Goal: Task Accomplishment & Management: Manage account settings

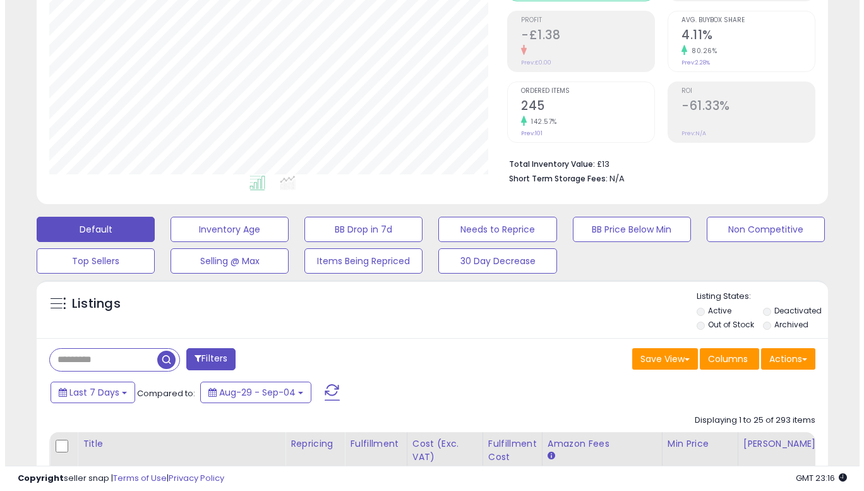
scroll to position [190, 0]
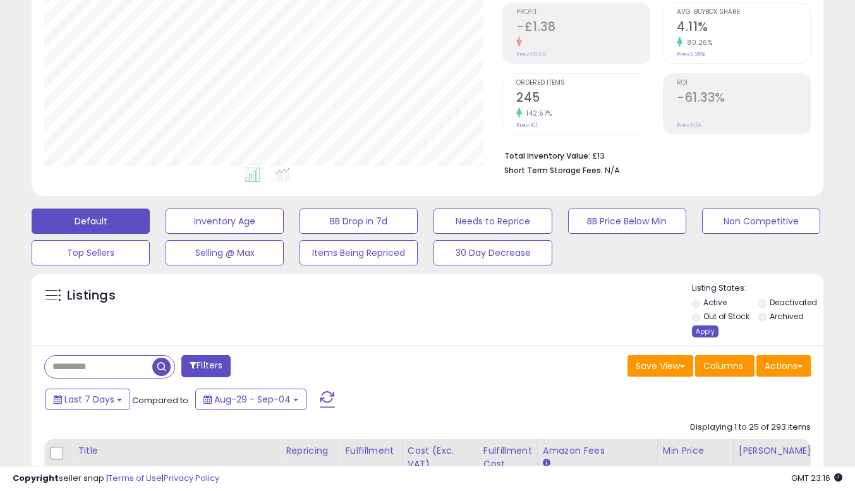
click at [699, 327] on div "Apply" at bounding box center [705, 331] width 27 height 12
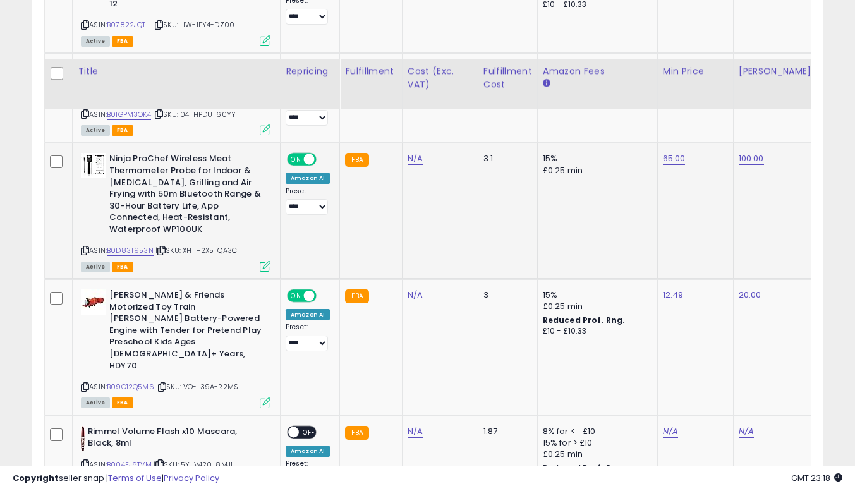
scroll to position [2401, 0]
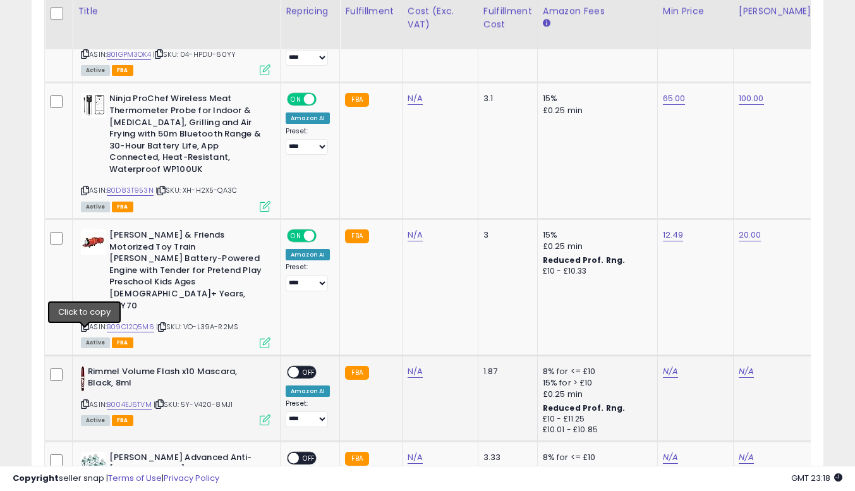
click at [85, 401] on icon at bounding box center [85, 404] width 8 height 7
click at [665, 365] on link "N/A" at bounding box center [670, 371] width 15 height 13
type input "*"
click at [713, 279] on button "submit" at bounding box center [701, 270] width 21 height 19
click at [746, 365] on link "N/A" at bounding box center [746, 371] width 15 height 13
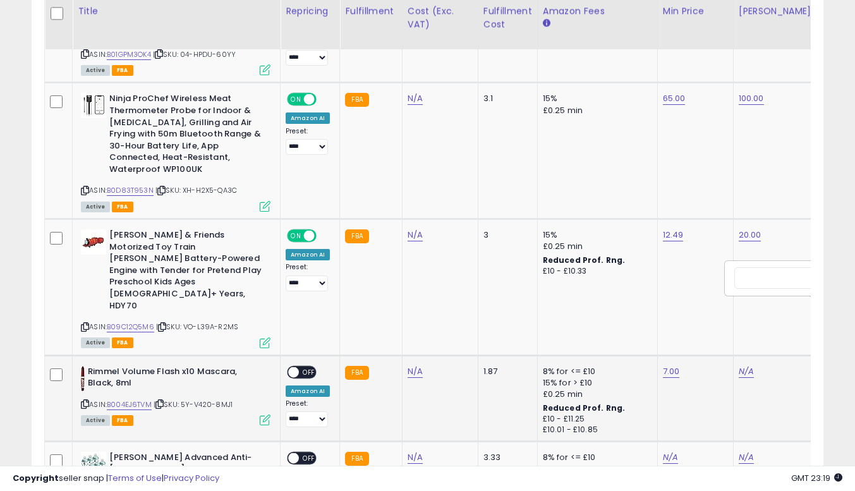
scroll to position [0, 55]
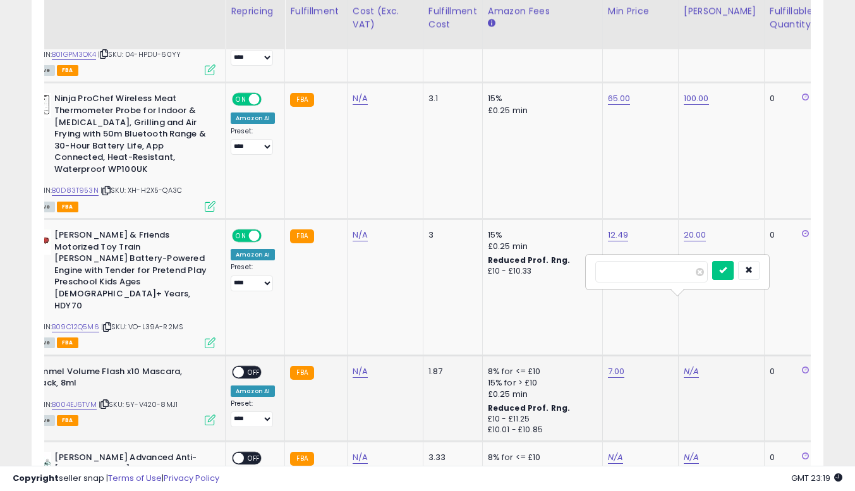
type input "****"
click at [734, 275] on button "submit" at bounding box center [722, 270] width 21 height 19
click at [260, 366] on span "OFF" at bounding box center [254, 371] width 20 height 11
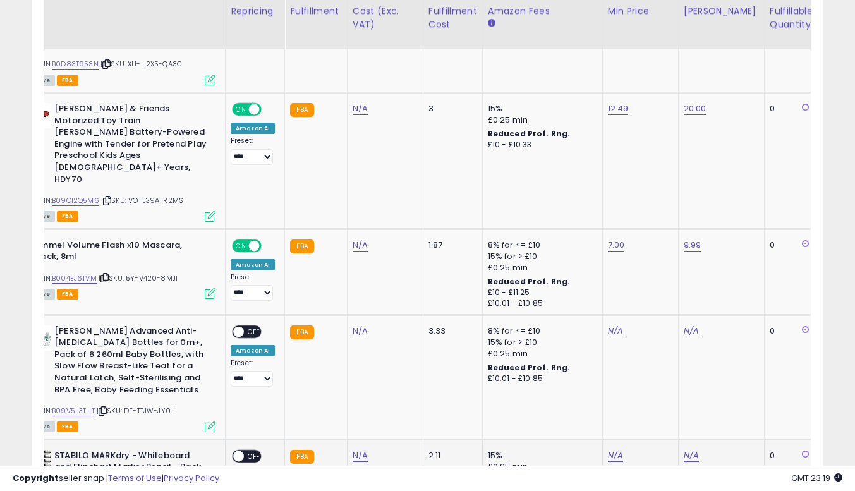
scroll to position [0, 32]
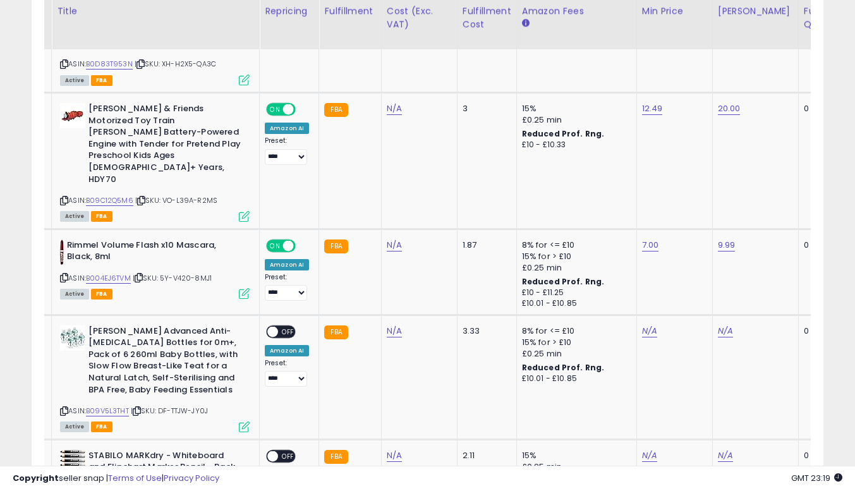
scroll to position [0, 0]
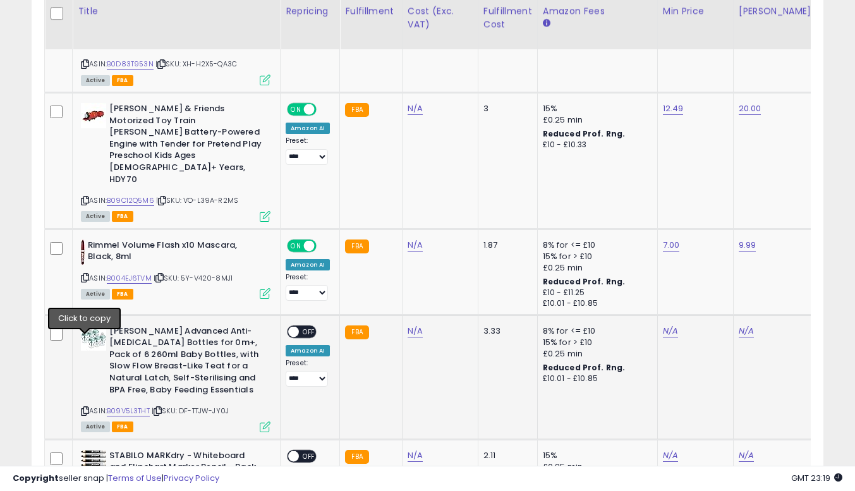
click at [86, 408] on icon at bounding box center [85, 411] width 8 height 7
click at [664, 325] on link "N/A" at bounding box center [670, 331] width 15 height 13
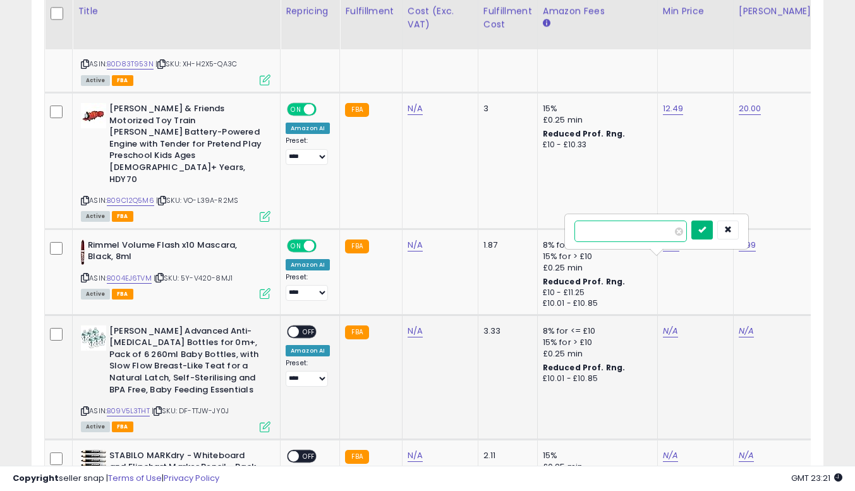
type input "**"
click at [713, 235] on button "submit" at bounding box center [701, 229] width 21 height 19
click at [742, 325] on link "N/A" at bounding box center [746, 331] width 15 height 13
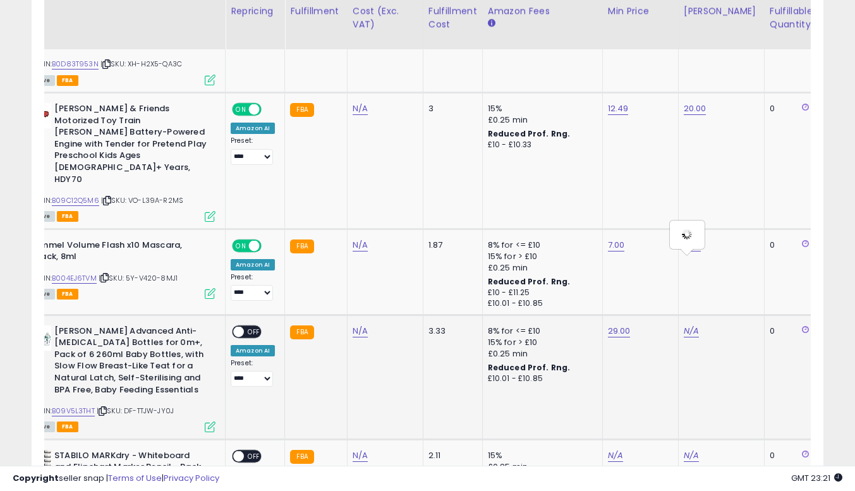
scroll to position [0, 55]
type input "**"
click button "submit" at bounding box center [722, 229] width 21 height 19
click at [253, 326] on span "OFF" at bounding box center [254, 331] width 20 height 11
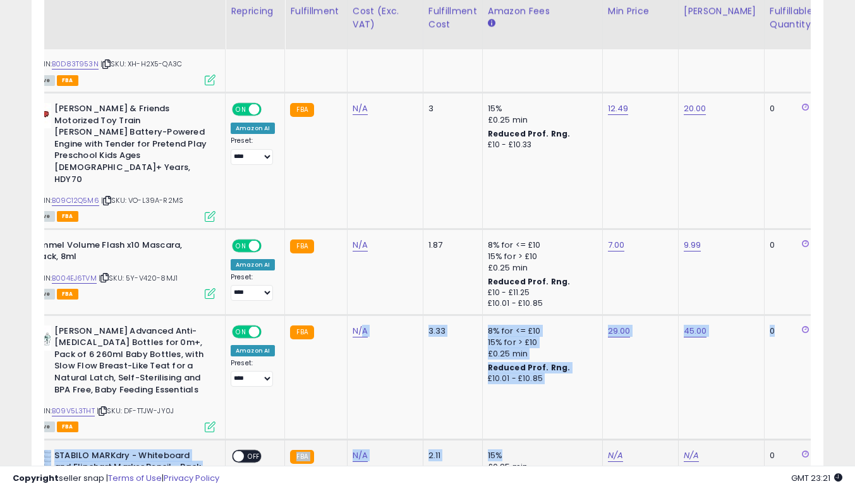
drag, startPoint x: 358, startPoint y: 356, endPoint x: 513, endPoint y: 388, distance: 158.0
click at [383, 439] on td "N/A" at bounding box center [385, 483] width 76 height 89
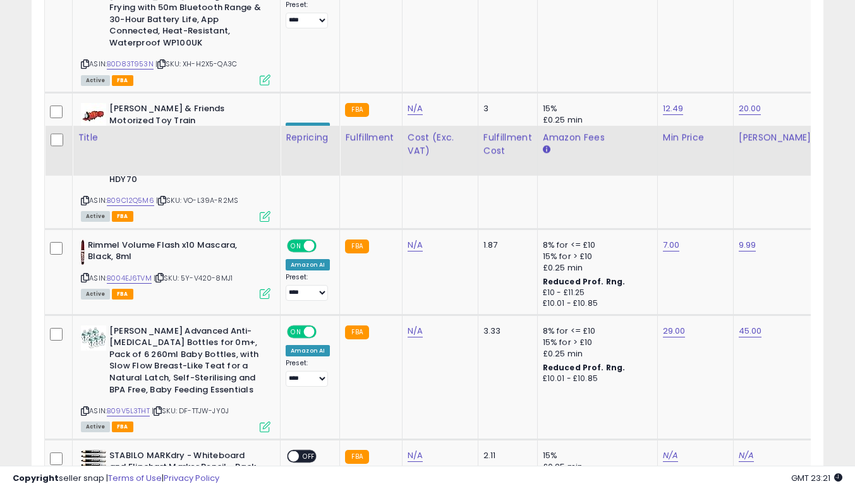
scroll to position [2654, 0]
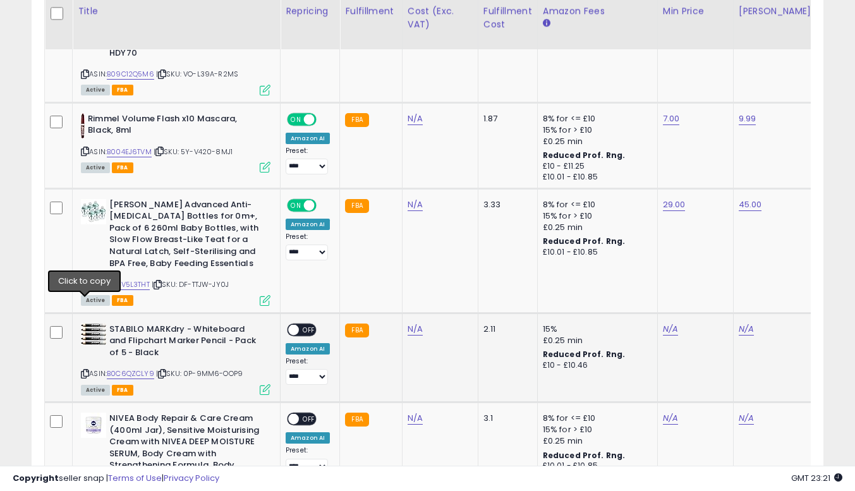
click at [86, 370] on icon at bounding box center [85, 373] width 8 height 7
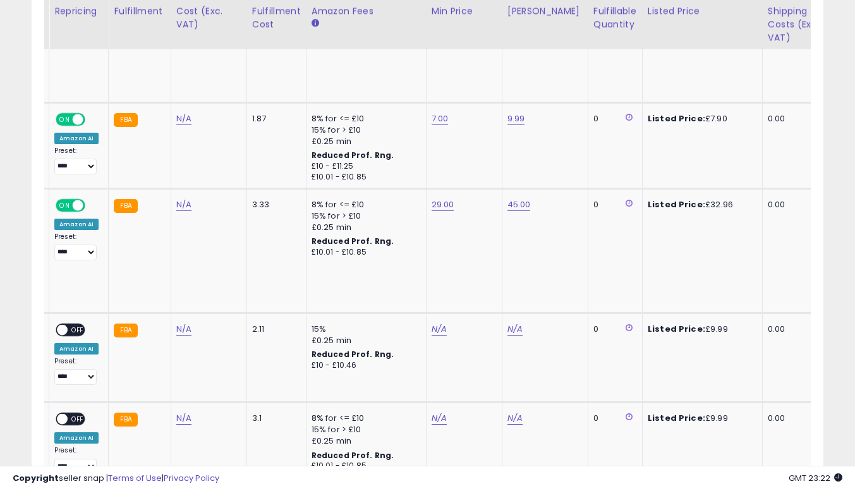
scroll to position [0, 0]
click at [442, 323] on div "N/A" at bounding box center [461, 328] width 61 height 11
click at [438, 323] on link "N/A" at bounding box center [438, 329] width 15 height 13
type input "*"
click at [481, 232] on button "submit" at bounding box center [469, 228] width 21 height 19
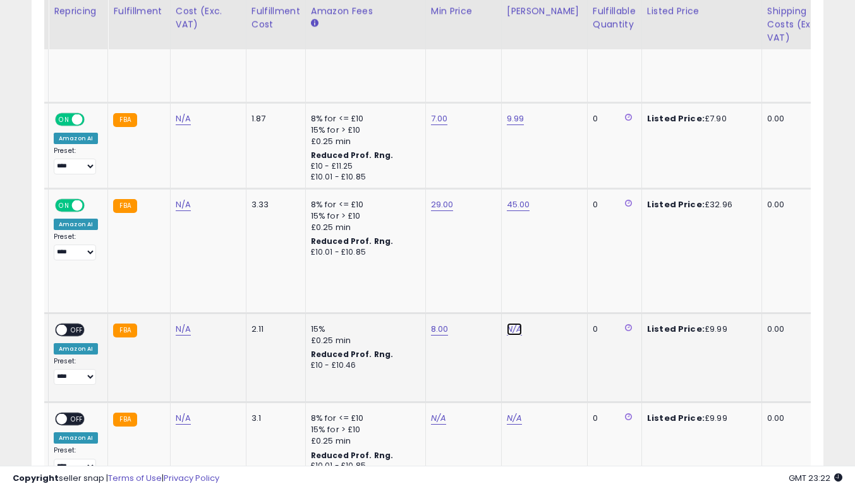
click at [507, 323] on link "N/A" at bounding box center [514, 329] width 15 height 13
type input "**"
click button "submit" at bounding box center [545, 228] width 21 height 19
click at [518, 323] on link "10.00" at bounding box center [517, 329] width 20 height 13
type input "*"
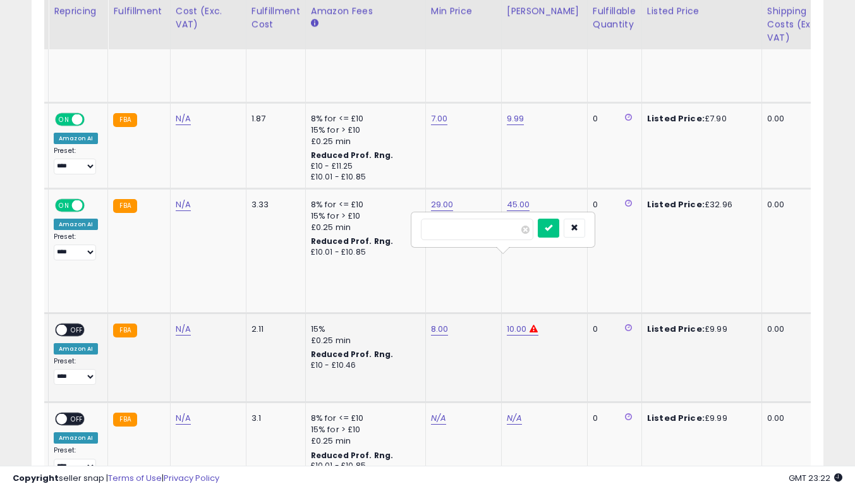
type input "****"
click button "submit" at bounding box center [548, 228] width 21 height 19
click at [83, 324] on span "OFF" at bounding box center [77, 329] width 20 height 11
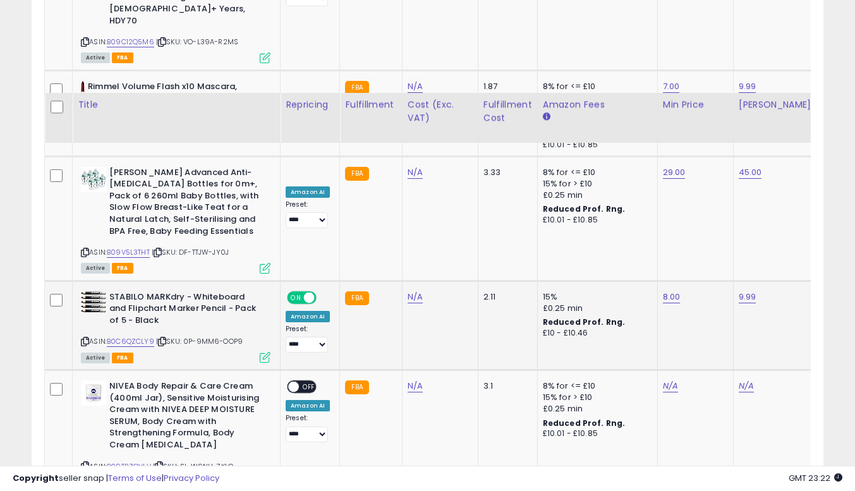
scroll to position [2780, 0]
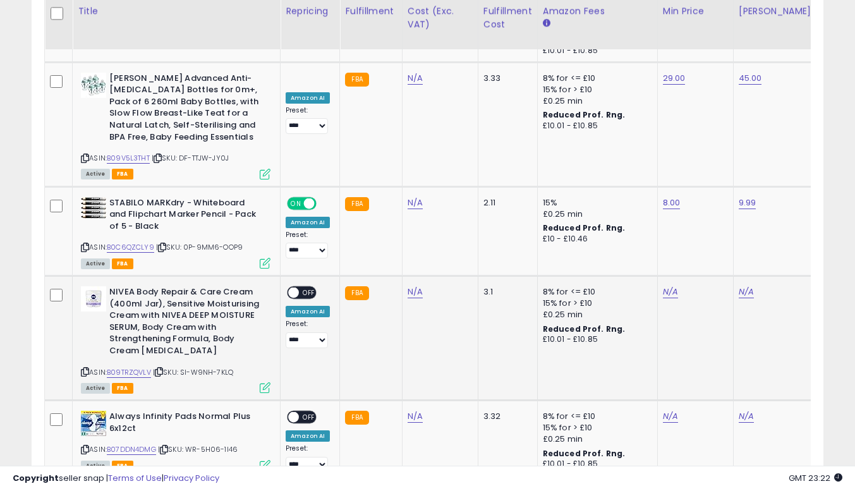
click at [85, 368] on icon at bounding box center [85, 371] width 8 height 7
click at [663, 286] on link "N/A" at bounding box center [670, 292] width 15 height 13
type input "****"
click at [706, 191] on icon "submit" at bounding box center [702, 190] width 8 height 8
click at [733, 276] on td "N/A" at bounding box center [776, 338] width 86 height 124
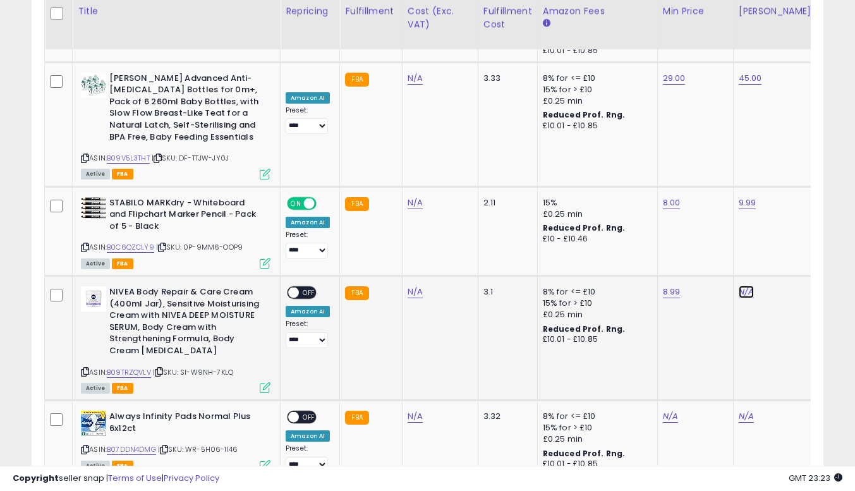
click at [739, 286] on link "N/A" at bounding box center [746, 292] width 15 height 13
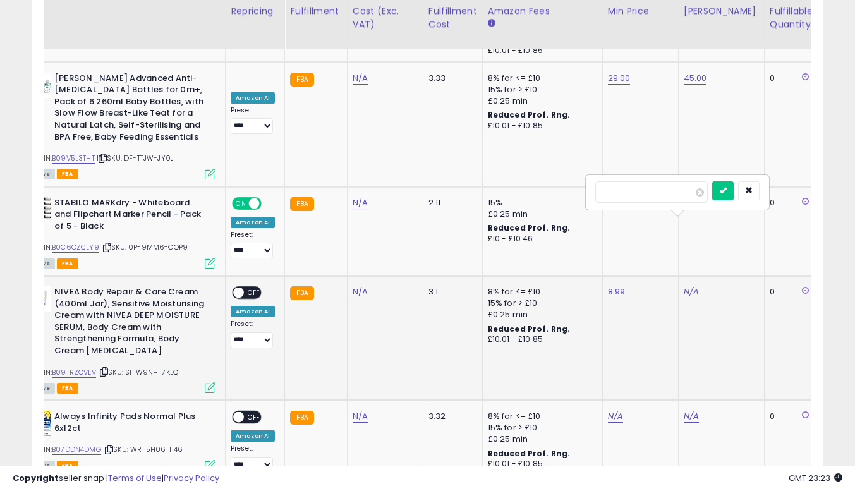
type input "****"
click button "submit" at bounding box center [722, 190] width 21 height 19
click at [254, 287] on span "OFF" at bounding box center [254, 292] width 20 height 11
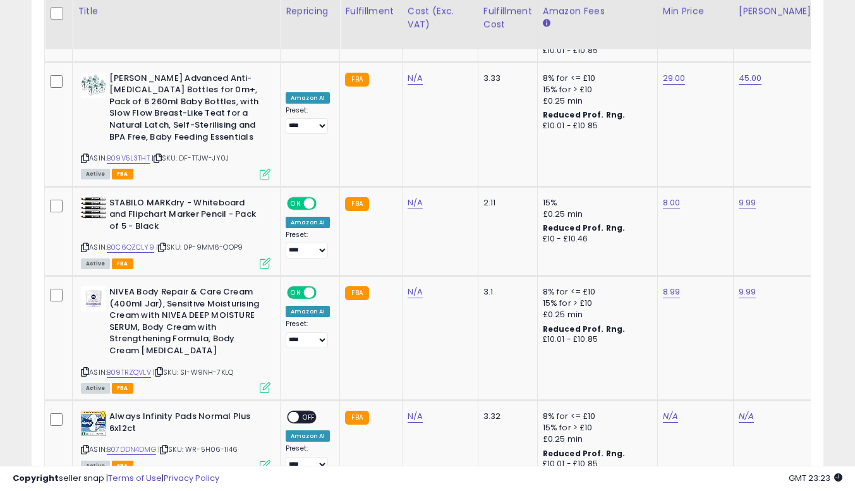
scroll to position [0, 0]
click at [87, 446] on icon at bounding box center [85, 449] width 8 height 7
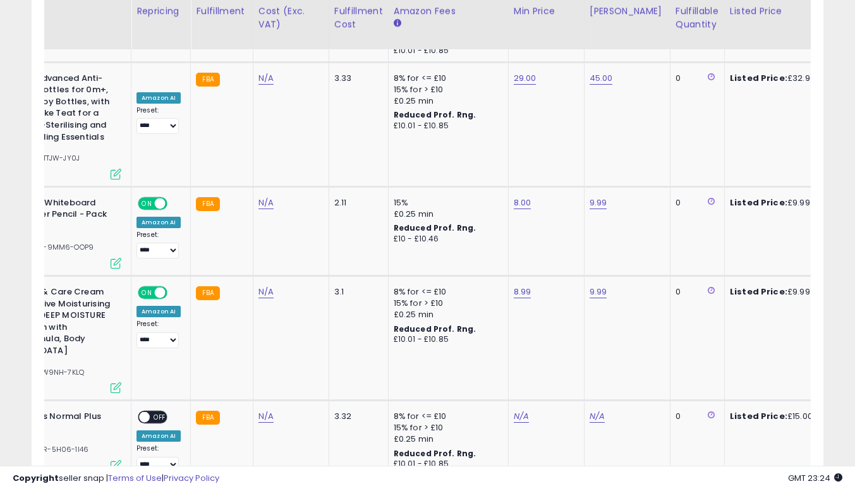
scroll to position [0, 228]
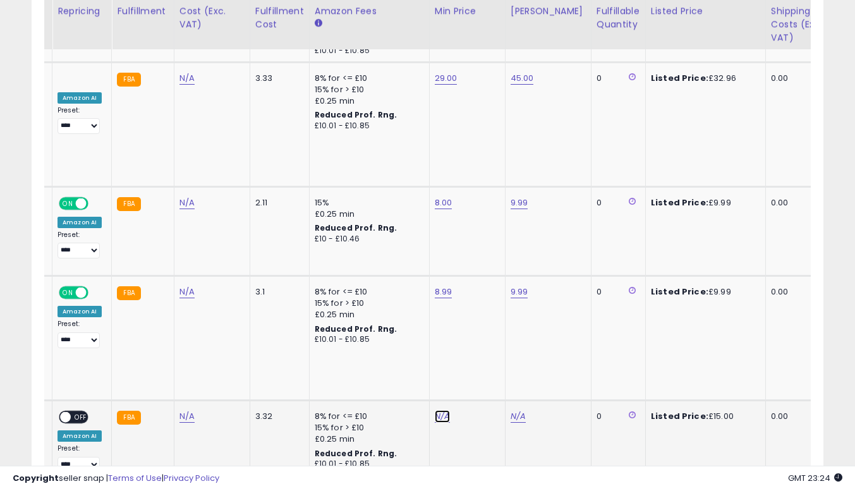
click at [435, 410] on link "N/A" at bounding box center [442, 416] width 15 height 13
type input "**"
click at [478, 318] on icon "submit" at bounding box center [474, 315] width 8 height 8
click at [515, 410] on link "N/A" at bounding box center [517, 416] width 15 height 13
type input "**"
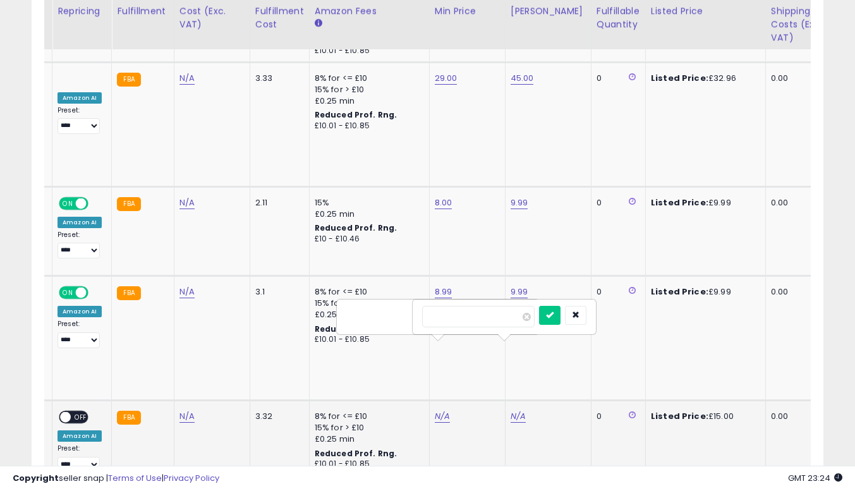
click button "submit" at bounding box center [549, 315] width 21 height 19
click at [444, 401] on td "N/A" at bounding box center [467, 440] width 76 height 78
click at [447, 411] on div "N/A" at bounding box center [465, 416] width 61 height 11
click at [440, 410] on link "N/A" at bounding box center [442, 416] width 15 height 13
type input "**"
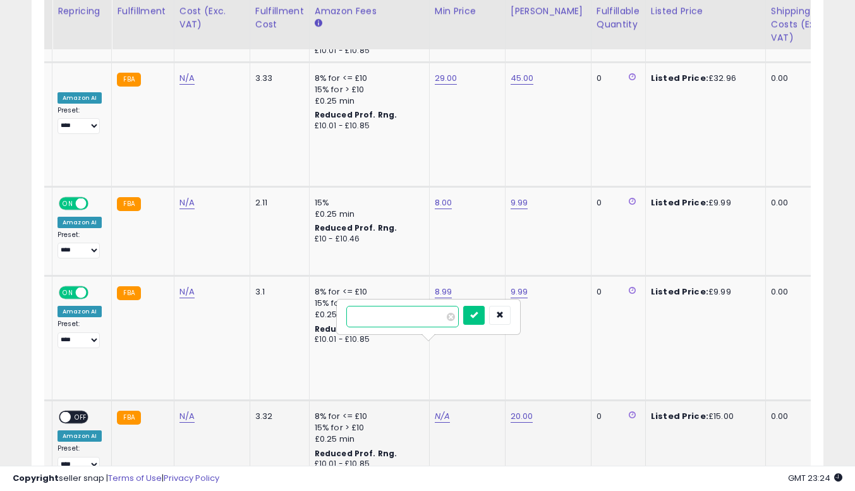
click button "submit" at bounding box center [473, 315] width 21 height 19
click at [80, 412] on span "OFF" at bounding box center [81, 417] width 20 height 11
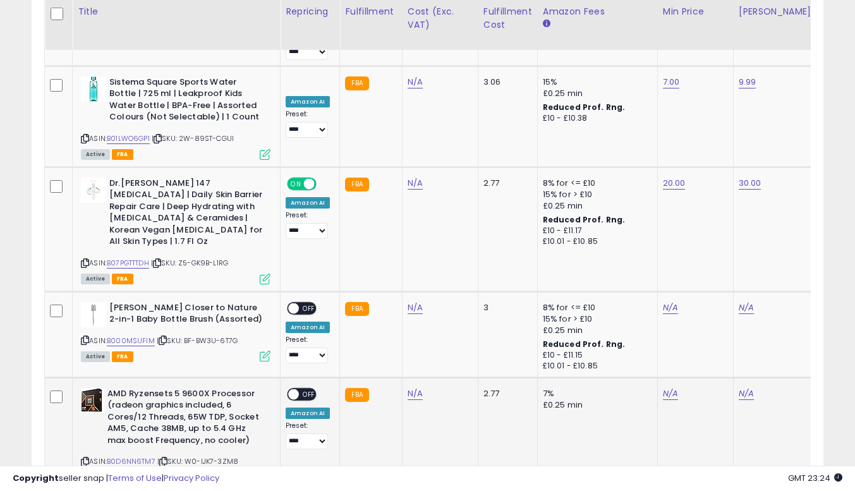
scroll to position [2567, 0]
click at [88, 337] on icon at bounding box center [85, 340] width 8 height 7
click at [670, 301] on link "N/A" at bounding box center [670, 307] width 15 height 13
type input "****"
click at [706, 208] on icon "submit" at bounding box center [702, 206] width 8 height 8
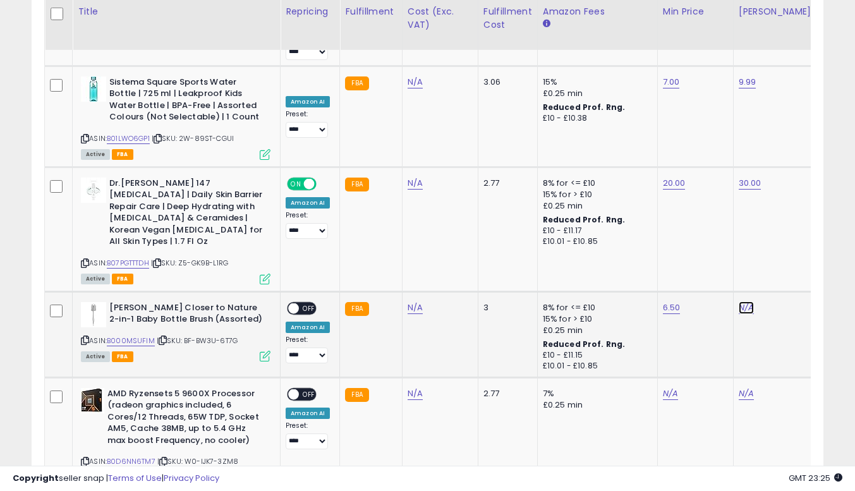
click at [742, 301] on link "N/A" at bounding box center [746, 307] width 15 height 13
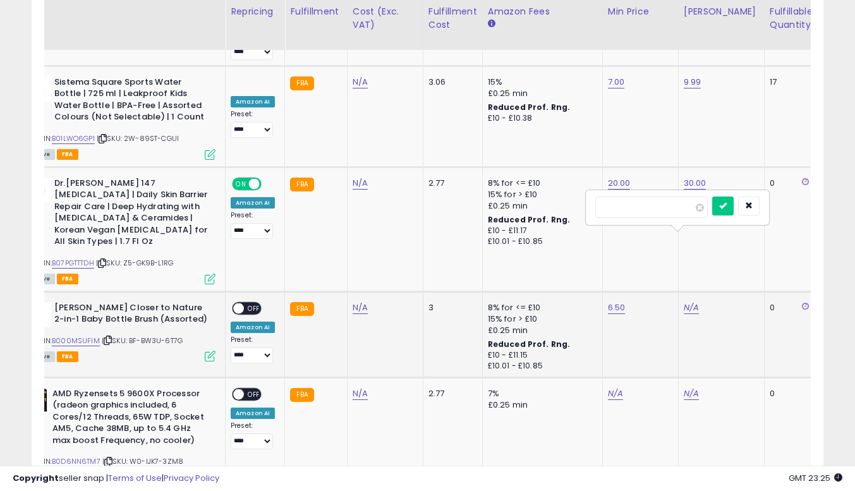
type input "****"
click button "submit" at bounding box center [722, 205] width 21 height 19
click at [252, 303] on span "OFF" at bounding box center [254, 308] width 20 height 11
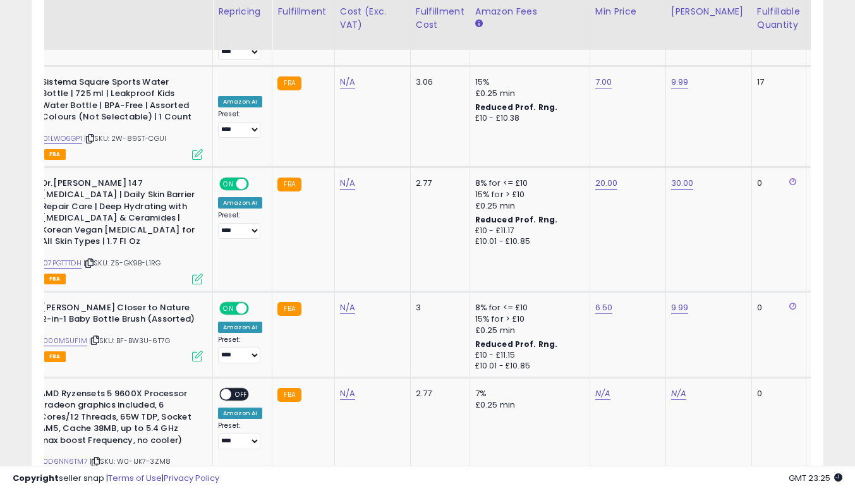
scroll to position [0, 0]
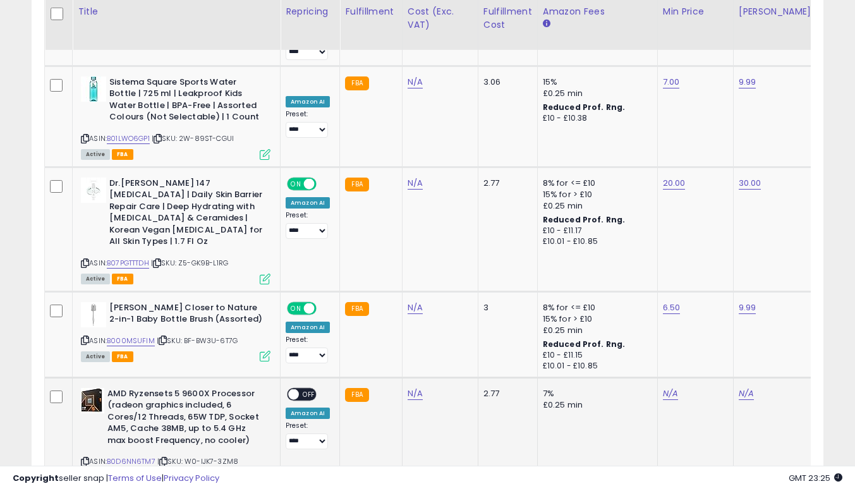
click at [87, 458] on icon at bounding box center [85, 461] width 8 height 7
click at [667, 387] on link "N/A" at bounding box center [670, 393] width 15 height 13
type input "******"
click at [713, 295] on button "submit" at bounding box center [701, 291] width 21 height 19
click at [747, 387] on link "N/A" at bounding box center [746, 393] width 15 height 13
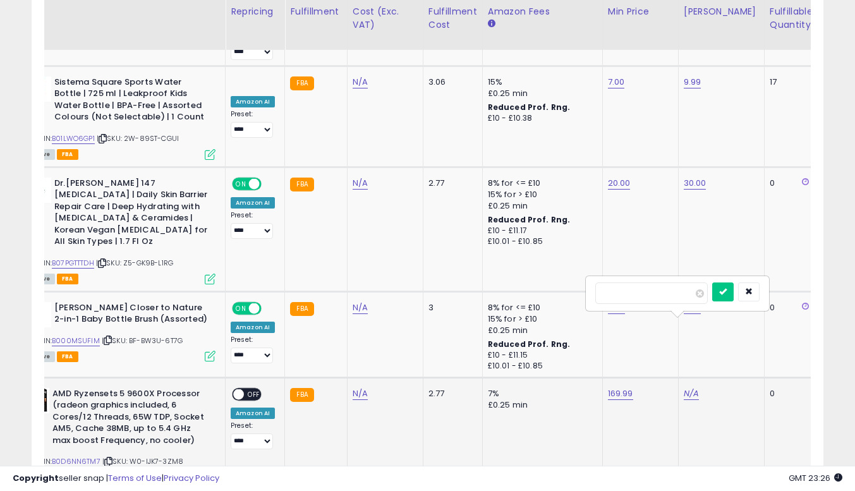
type input "***"
click button "submit" at bounding box center [722, 291] width 21 height 19
click at [260, 389] on span "OFF" at bounding box center [254, 394] width 20 height 11
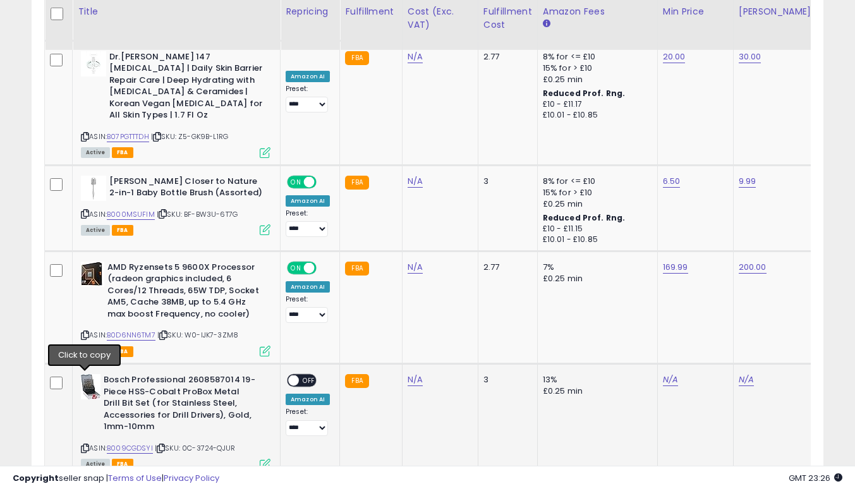
click at [88, 445] on icon at bounding box center [85, 448] width 8 height 7
click at [663, 373] on link "N/A" at bounding box center [670, 379] width 15 height 13
type input "**"
click button "submit" at bounding box center [701, 278] width 21 height 19
click at [740, 373] on link "N/A" at bounding box center [746, 379] width 15 height 13
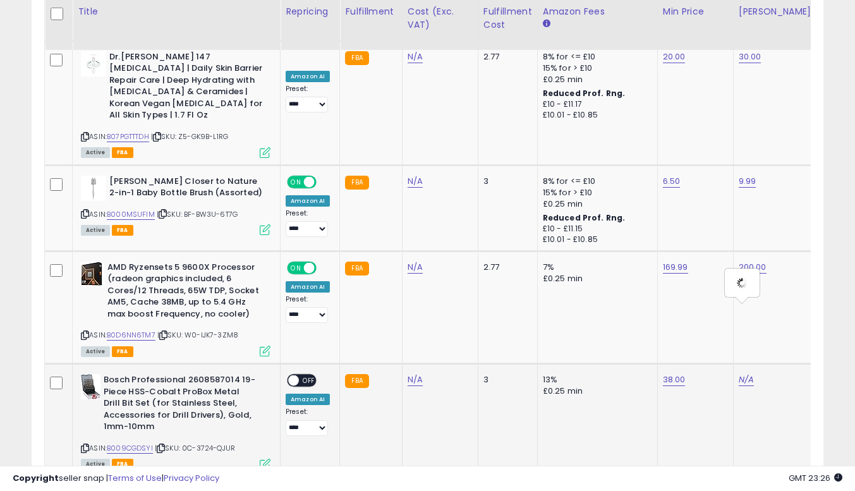
scroll to position [0, 55]
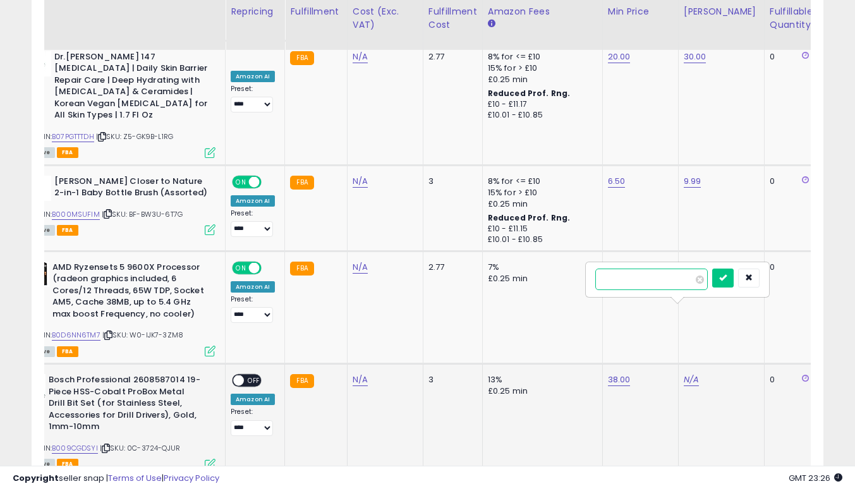
type input "**"
click button "submit" at bounding box center [722, 278] width 21 height 19
click at [255, 375] on span "OFF" at bounding box center [254, 380] width 20 height 11
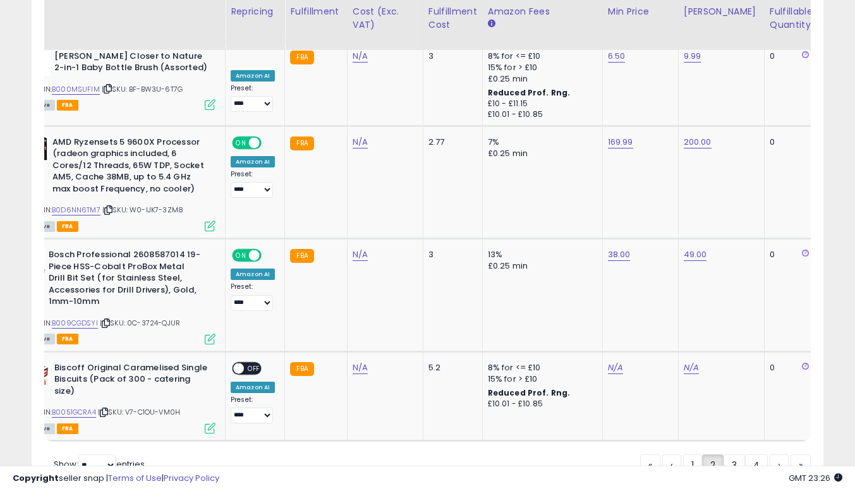
scroll to position [0, 0]
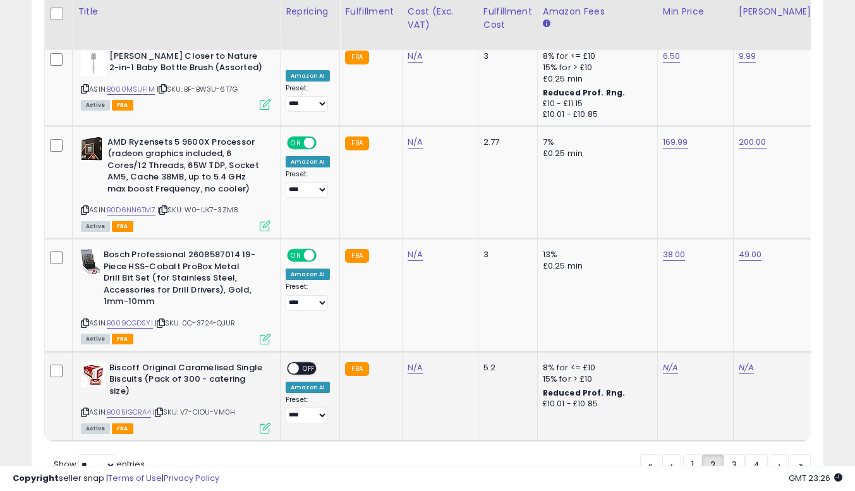
click at [83, 409] on icon at bounding box center [85, 412] width 8 height 7
click at [665, 361] on link "N/A" at bounding box center [670, 367] width 15 height 13
type input "*****"
click at [713, 270] on button "submit" at bounding box center [701, 266] width 21 height 19
click at [744, 361] on link "N/A" at bounding box center [746, 367] width 15 height 13
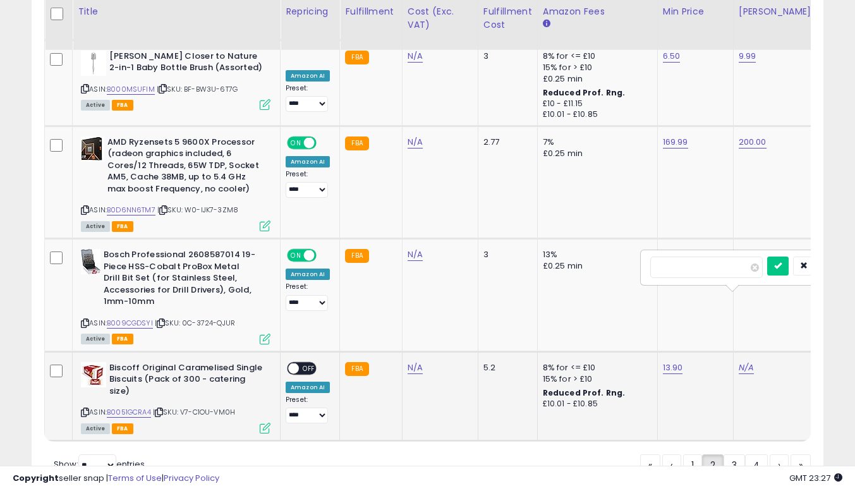
scroll to position [0, 55]
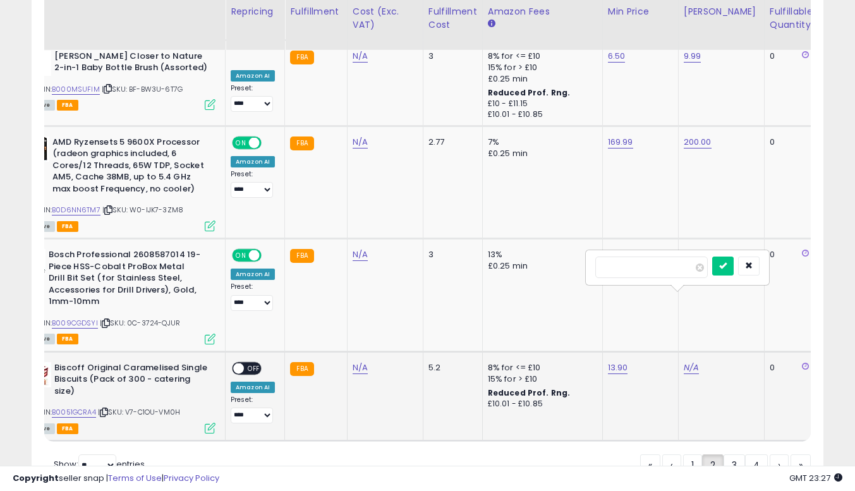
type input "**"
click button "submit" at bounding box center [722, 266] width 21 height 19
click at [251, 363] on span "OFF" at bounding box center [254, 368] width 20 height 11
click at [733, 454] on link "3" at bounding box center [733, 464] width 21 height 21
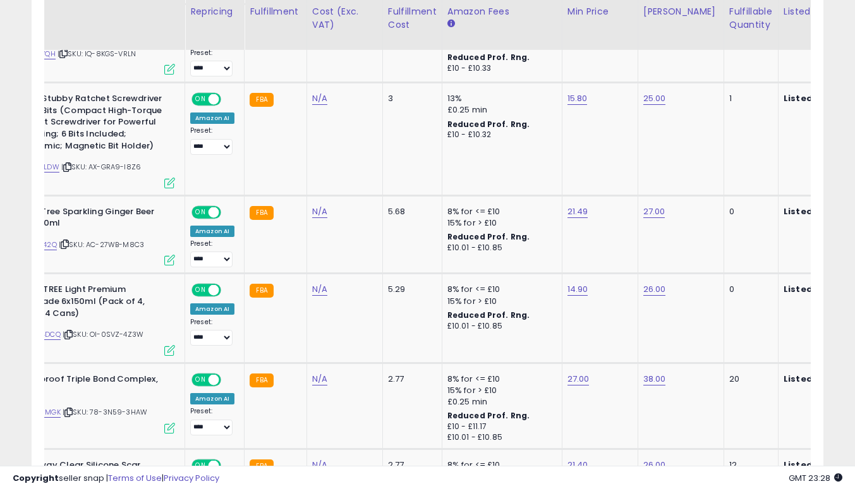
scroll to position [0, 0]
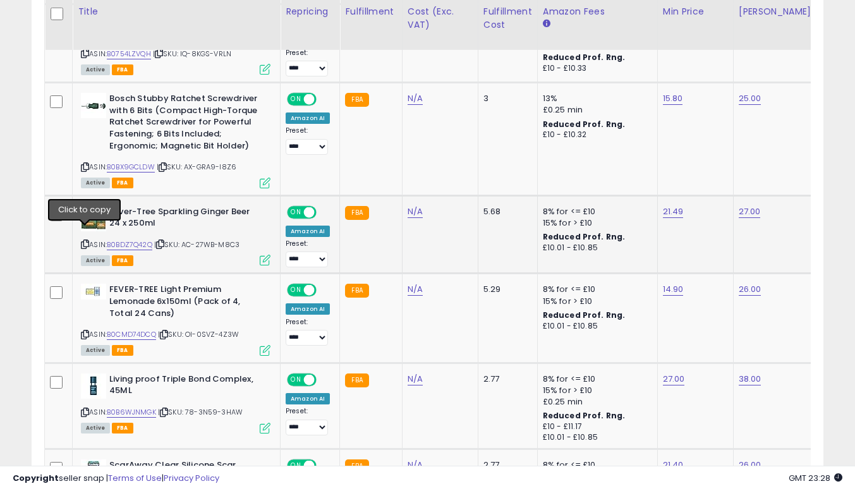
click at [83, 241] on icon at bounding box center [85, 244] width 8 height 7
click at [664, 205] on link "21.49" at bounding box center [673, 211] width 21 height 13
type input "*"
type input "*****"
click button "submit" at bounding box center [703, 168] width 21 height 19
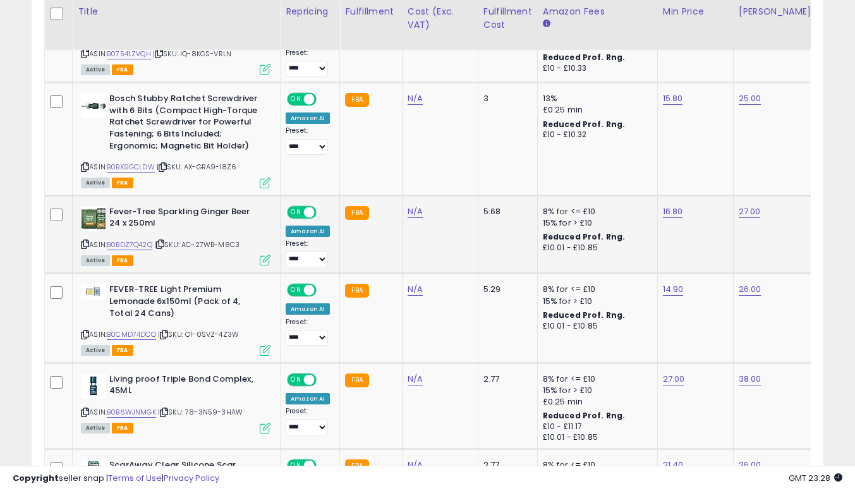
scroll to position [0, 27]
click at [668, 373] on link "27.00" at bounding box center [674, 379] width 22 height 13
type input "*****"
click button "submit" at bounding box center [704, 335] width 21 height 19
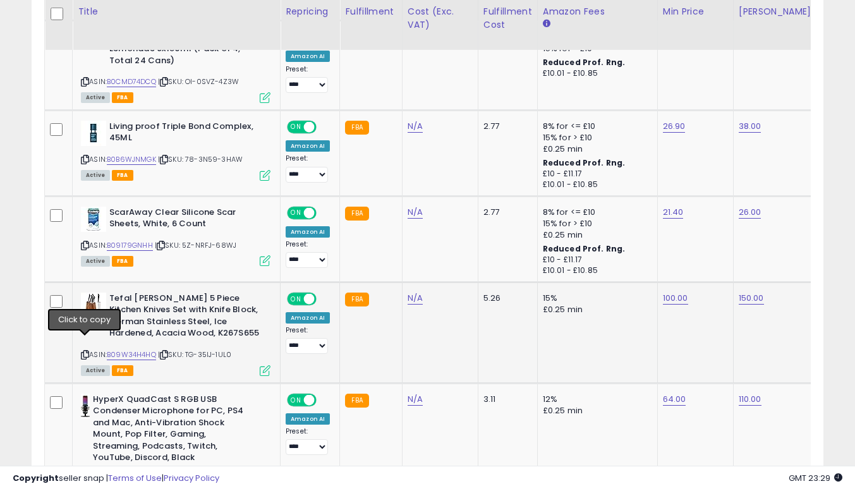
click at [85, 351] on icon at bounding box center [85, 354] width 8 height 7
click at [668, 292] on link "100.00" at bounding box center [675, 298] width 25 height 13
type input "*"
type input "**"
click button "submit" at bounding box center [706, 254] width 21 height 19
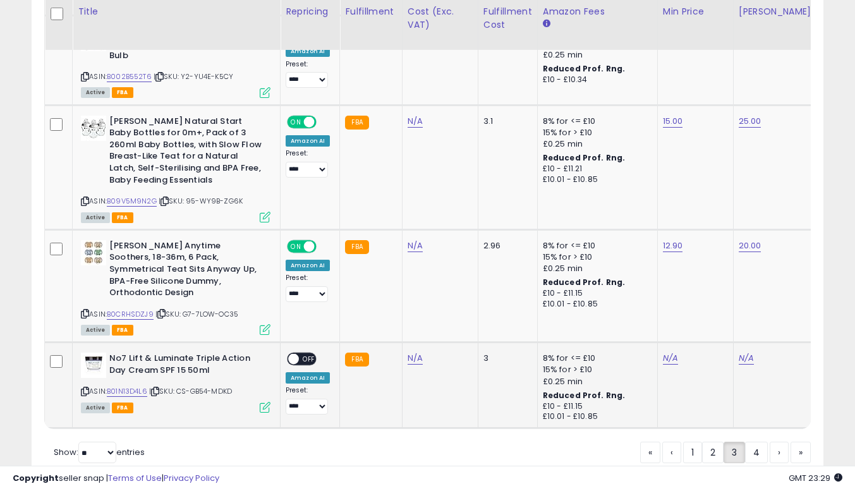
click at [84, 388] on icon at bounding box center [85, 391] width 8 height 7
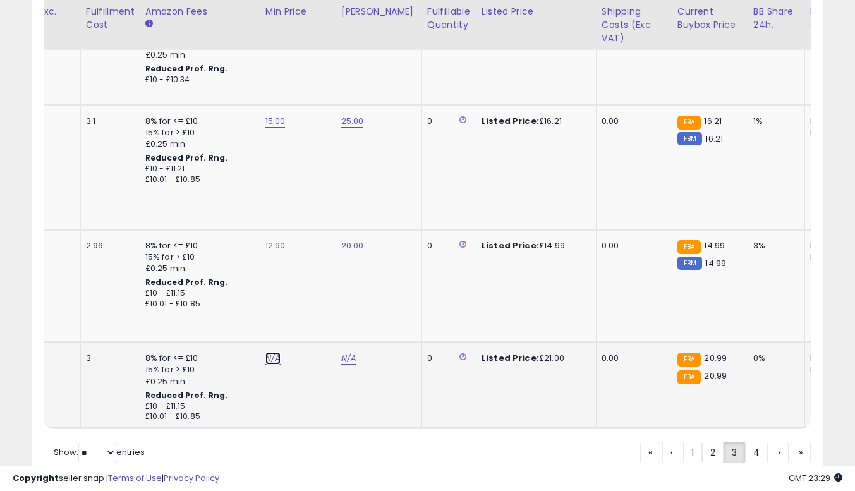
click at [267, 352] on link "N/A" at bounding box center [272, 358] width 15 height 13
type input "**"
click button "submit" at bounding box center [304, 269] width 21 height 19
click at [348, 352] on link "N/A" at bounding box center [348, 358] width 15 height 13
type input "**"
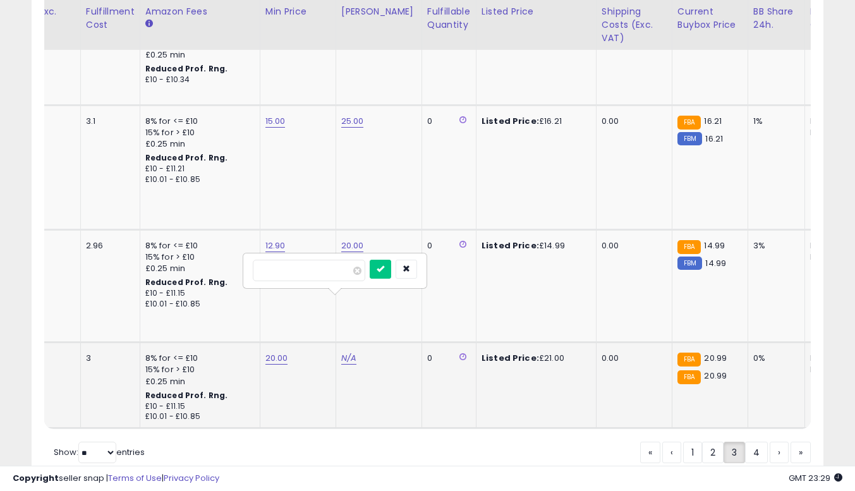
click button "submit" at bounding box center [380, 269] width 21 height 19
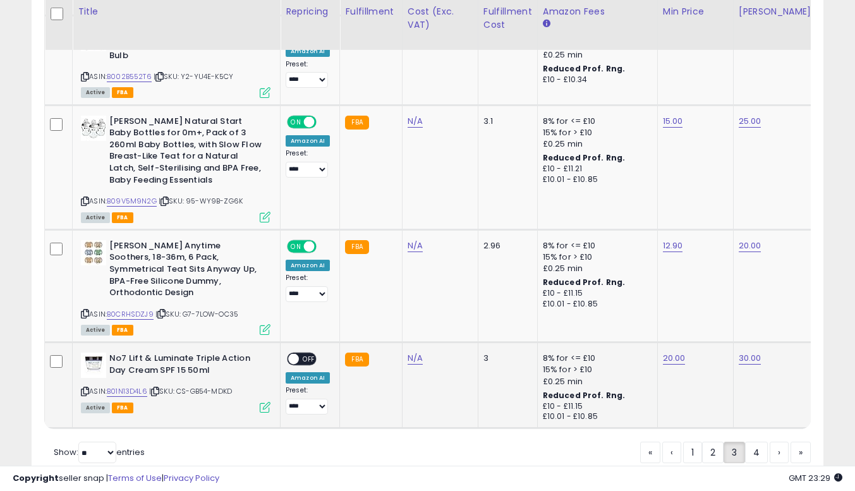
click at [304, 354] on span "OFF" at bounding box center [309, 359] width 20 height 11
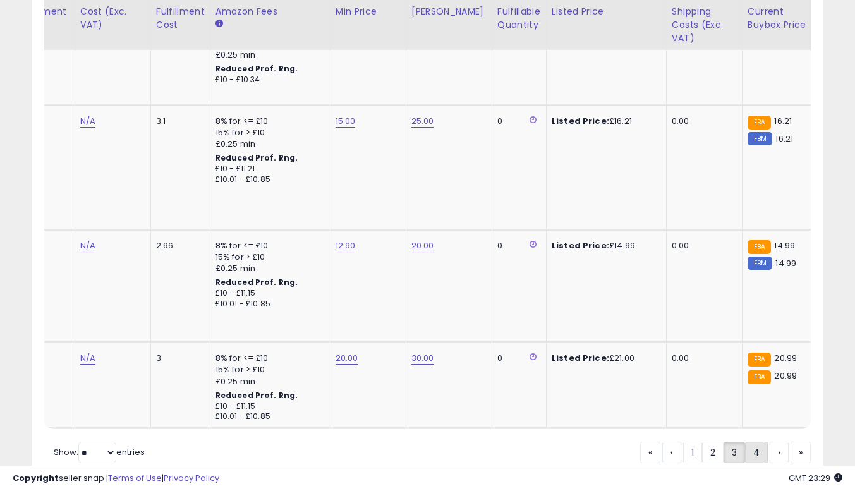
click at [754, 442] on link "4" at bounding box center [756, 452] width 23 height 21
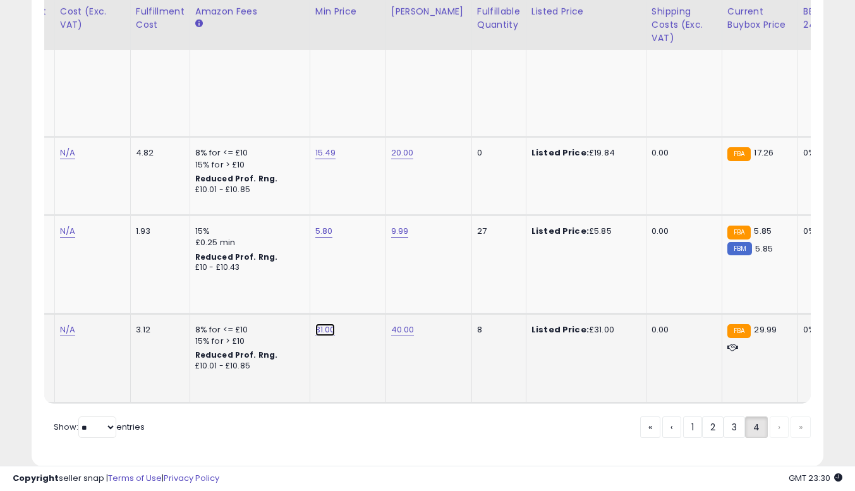
click at [322, 323] on link "31.00" at bounding box center [325, 329] width 20 height 13
type input "*"
type input "**"
click button "submit" at bounding box center [356, 266] width 21 height 19
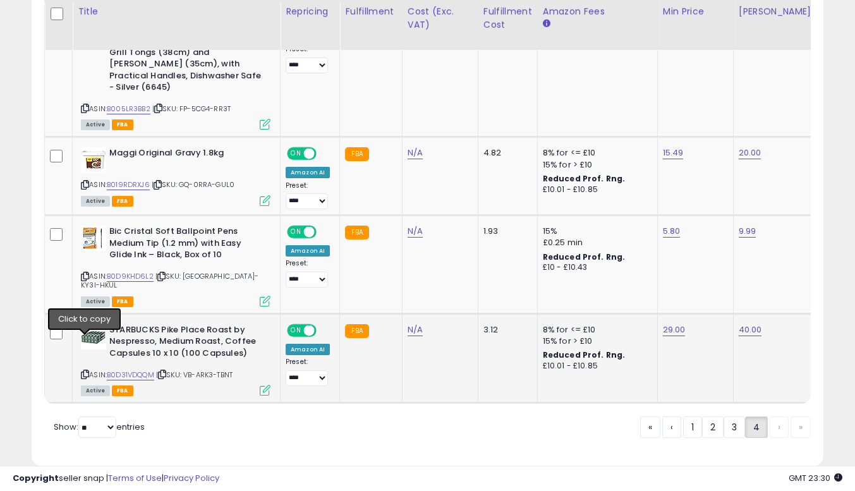
click at [85, 371] on icon at bounding box center [85, 374] width 8 height 7
click at [672, 323] on link "29.00" at bounding box center [674, 329] width 23 height 13
type input "**"
click at [671, 323] on link "29.00" at bounding box center [674, 329] width 23 height 13
click at [681, 324] on div "29.00" at bounding box center [693, 329] width 61 height 11
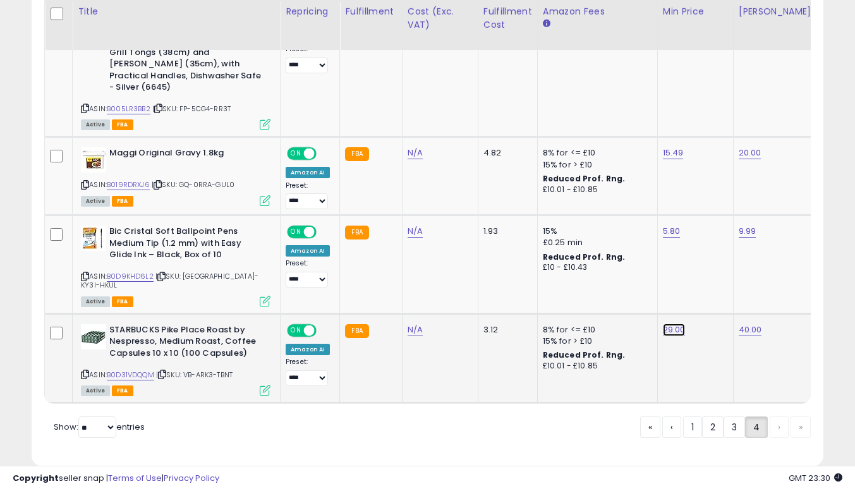
click at [675, 323] on link "29.00" at bounding box center [674, 329] width 23 height 13
type input "*****"
click button "submit" at bounding box center [704, 266] width 21 height 19
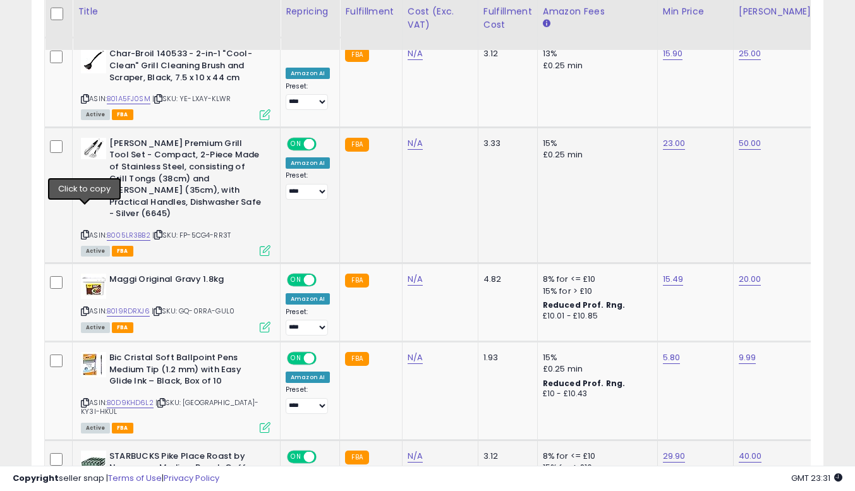
click at [83, 231] on icon at bounding box center [85, 234] width 8 height 7
click at [663, 137] on link "23.00" at bounding box center [674, 143] width 23 height 13
type input "**"
click button "submit" at bounding box center [704, 99] width 21 height 19
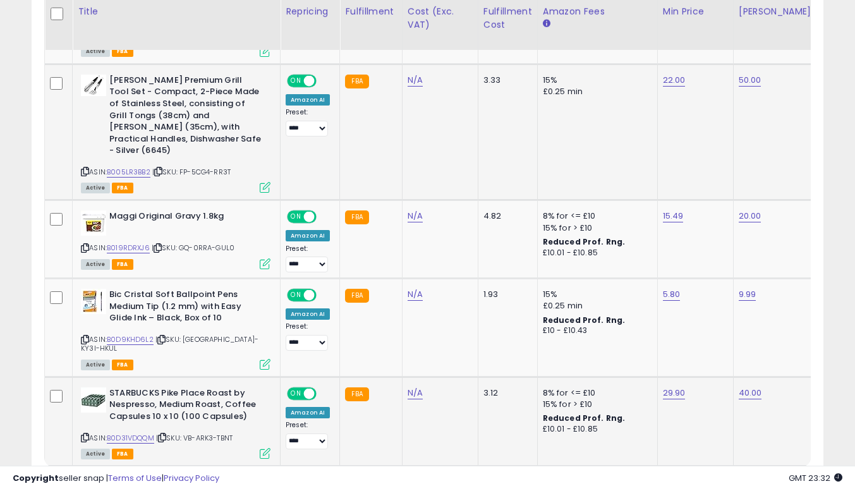
click at [728, 480] on link "3" at bounding box center [733, 490] width 21 height 21
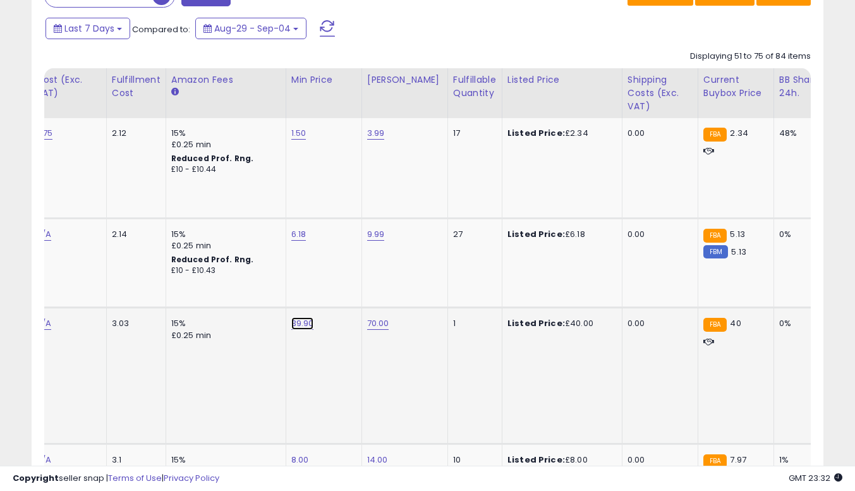
click at [301, 325] on link "39.90" at bounding box center [302, 323] width 23 height 13
type input "**"
click button "submit" at bounding box center [333, 291] width 21 height 19
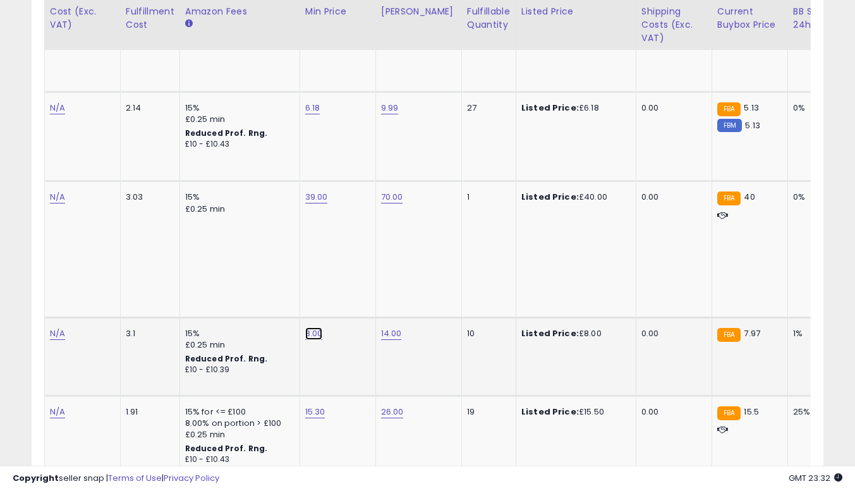
click at [309, 327] on link "8.00" at bounding box center [314, 333] width 18 height 13
type input "*"
type input "****"
click button "submit" at bounding box center [345, 290] width 21 height 19
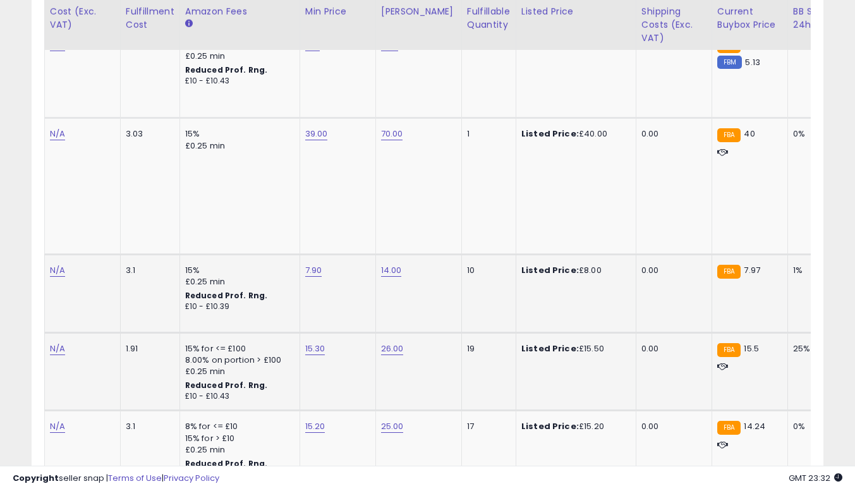
click at [308, 332] on td "15.30" at bounding box center [337, 371] width 76 height 78
click at [307, 342] on link "15.30" at bounding box center [315, 348] width 20 height 13
type input "**"
click button "submit" at bounding box center [345, 305] width 21 height 19
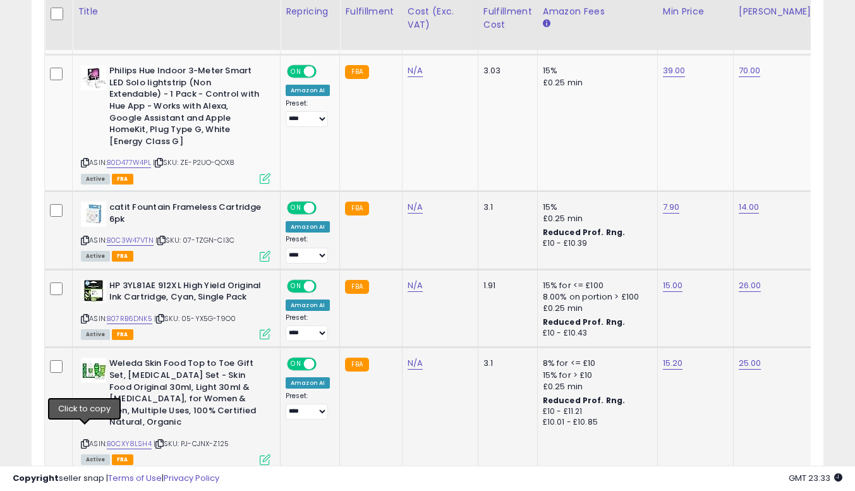
click at [87, 440] on icon at bounding box center [85, 443] width 8 height 7
click at [664, 357] on link "15.20" at bounding box center [673, 363] width 20 height 13
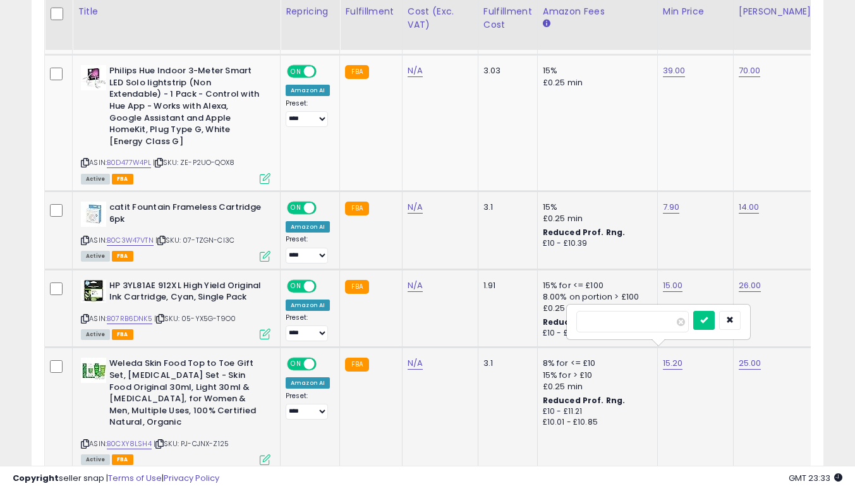
type input "*"
type input "*****"
click button "submit" at bounding box center [703, 320] width 21 height 19
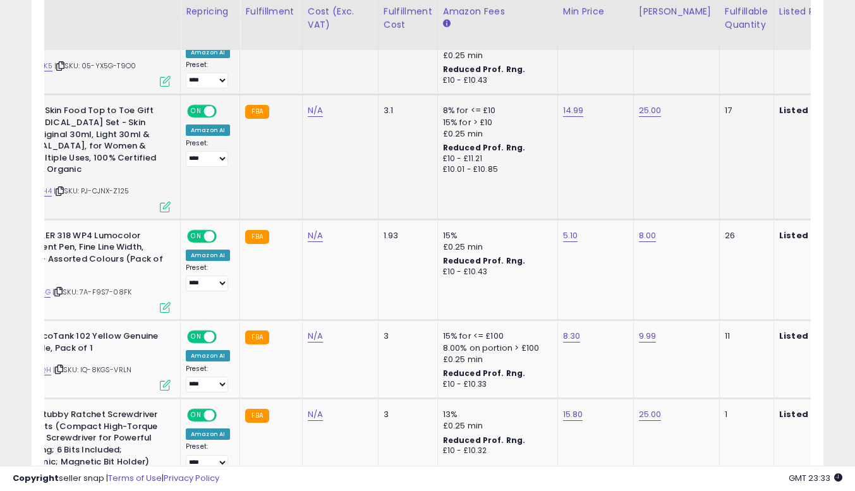
click at [371, 466] on div "Copyright seller snap | Terms of Use | Privacy Policy GMT 23:33 Authorization r…" at bounding box center [427, 478] width 855 height 25
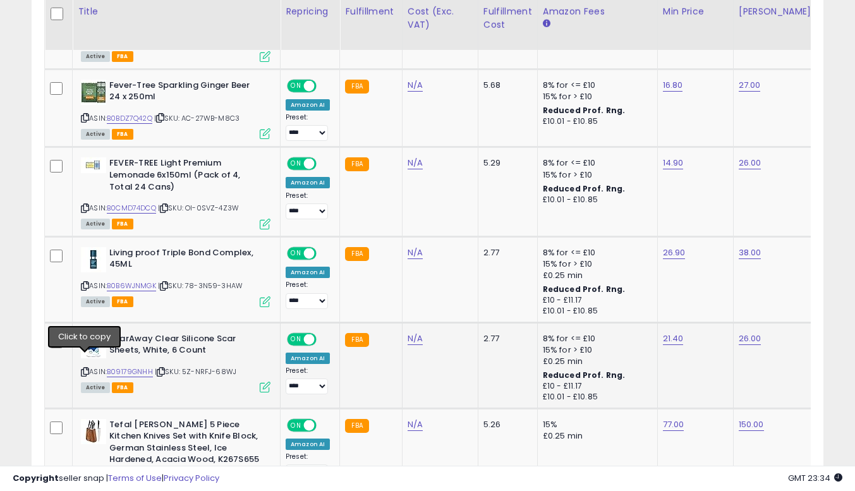
click at [85, 368] on icon at bounding box center [85, 371] width 8 height 7
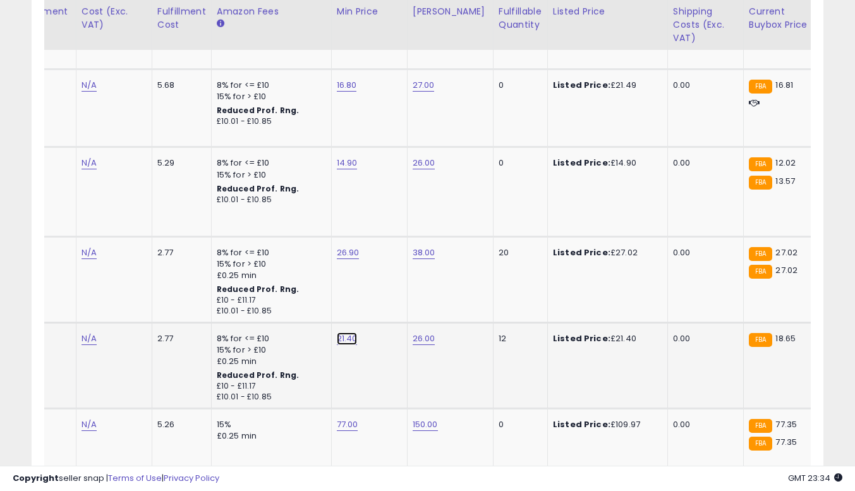
click at [339, 332] on link "21.40" at bounding box center [347, 338] width 21 height 13
type input "**"
click button "submit" at bounding box center [377, 295] width 21 height 19
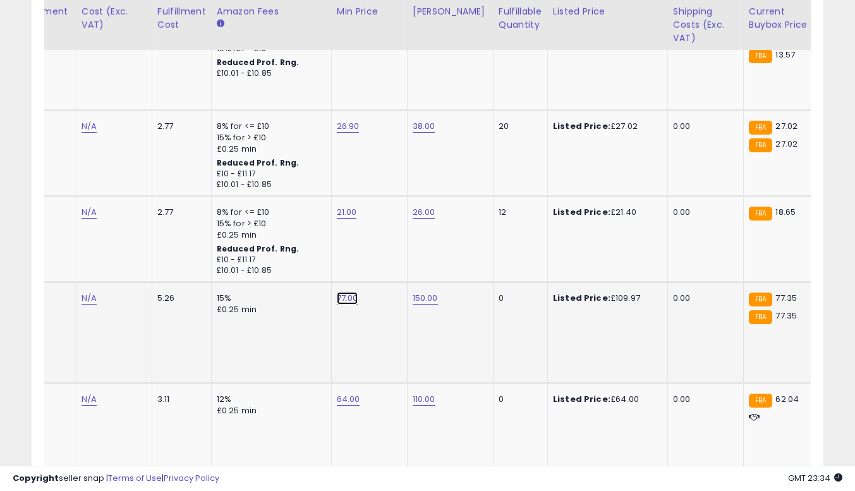
click at [342, 292] on link "77.00" at bounding box center [347, 298] width 21 height 13
type input "**"
click button "submit" at bounding box center [378, 254] width 21 height 19
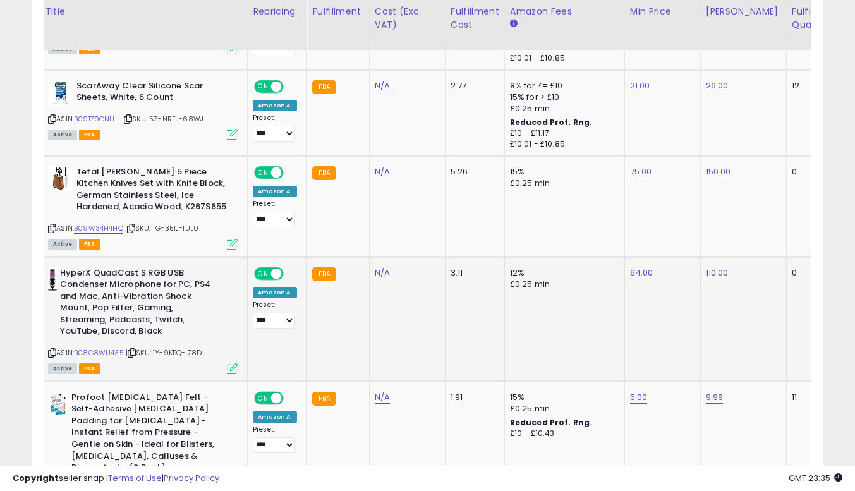
click at [51, 349] on icon at bounding box center [52, 352] width 8 height 7
click at [636, 267] on link "64.00" at bounding box center [641, 273] width 23 height 13
type input "**"
click button "submit" at bounding box center [672, 229] width 21 height 19
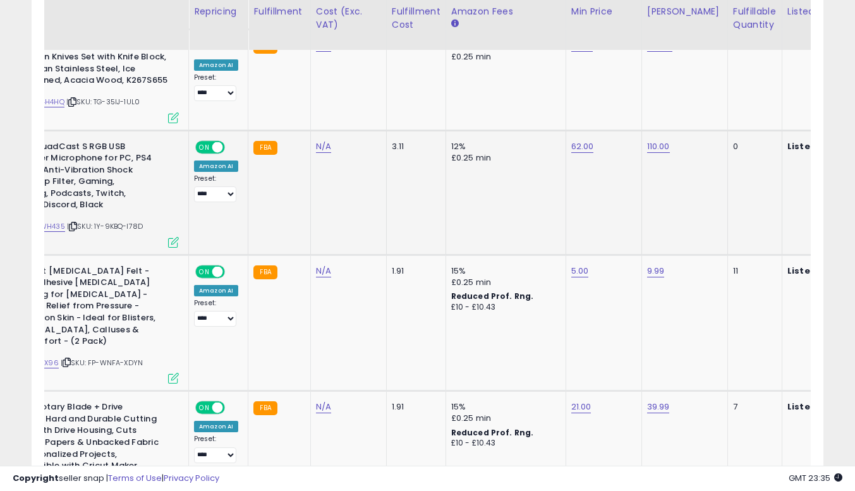
scroll to position [0, 335]
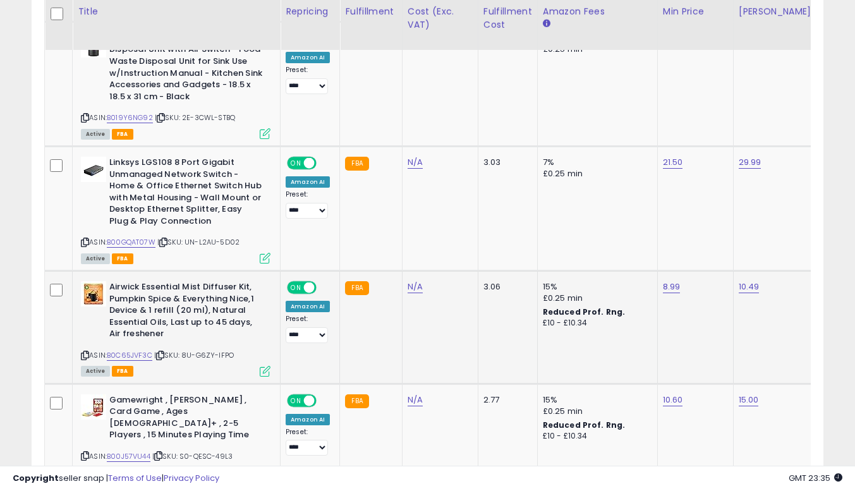
click at [85, 352] on icon at bounding box center [85, 355] width 8 height 7
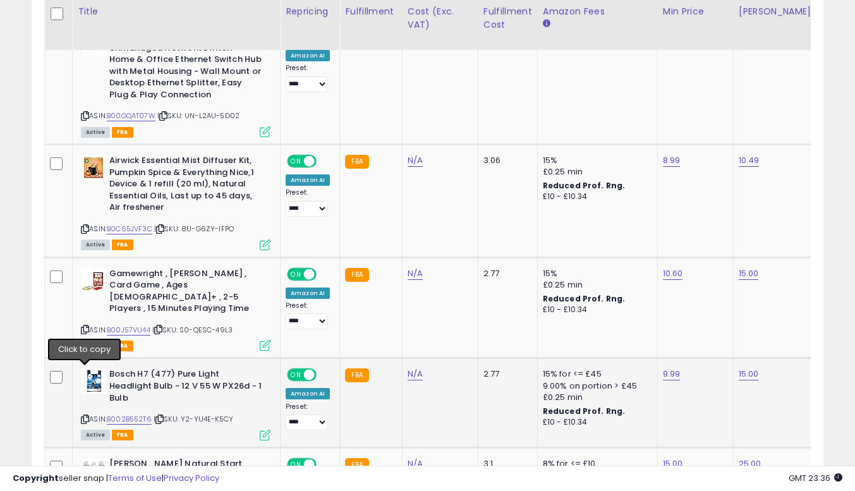
click at [85, 416] on icon at bounding box center [85, 419] width 8 height 7
click at [664, 368] on link "9.99" at bounding box center [672, 374] width 18 height 13
type input "*"
click button "submit" at bounding box center [702, 307] width 21 height 19
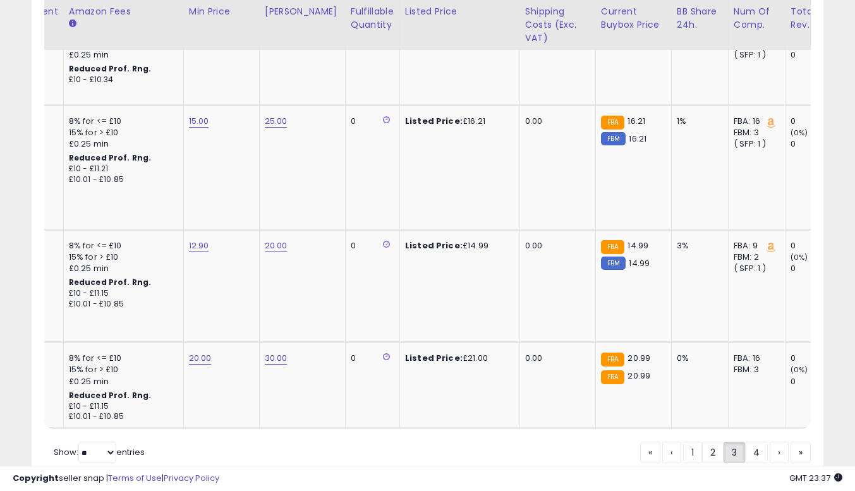
drag, startPoint x: 710, startPoint y: 408, endPoint x: 687, endPoint y: 371, distance: 43.7
click at [709, 442] on link "2" at bounding box center [712, 452] width 21 height 21
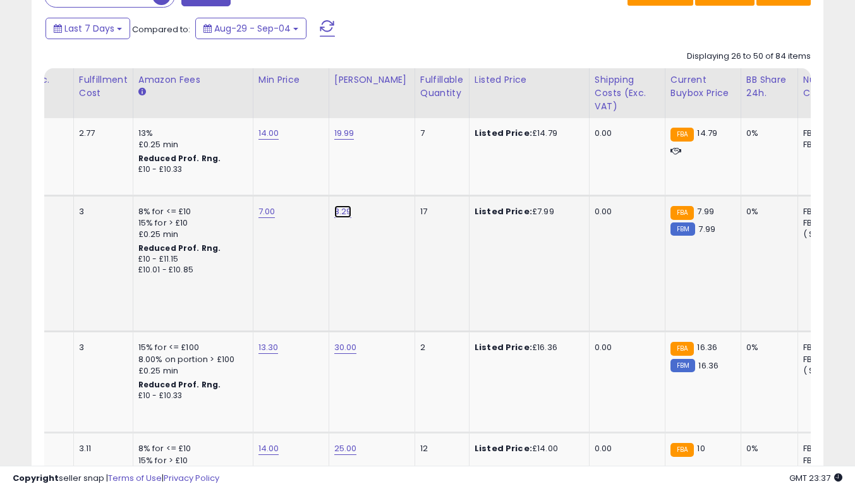
click at [339, 214] on link "8.29" at bounding box center [343, 211] width 18 height 13
type input "*"
type input "****"
click button "submit" at bounding box center [373, 180] width 21 height 19
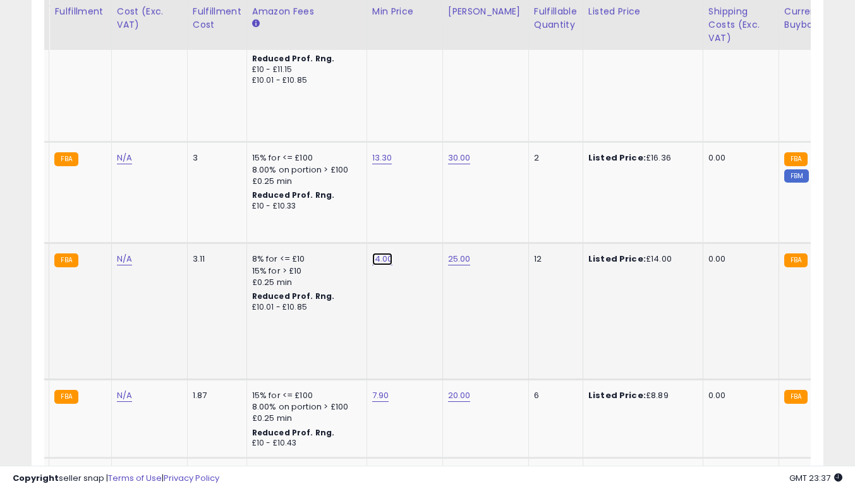
click at [382, 253] on link "14.00" at bounding box center [382, 259] width 21 height 13
type input "*"
type input "**"
click button "submit" at bounding box center [413, 216] width 21 height 19
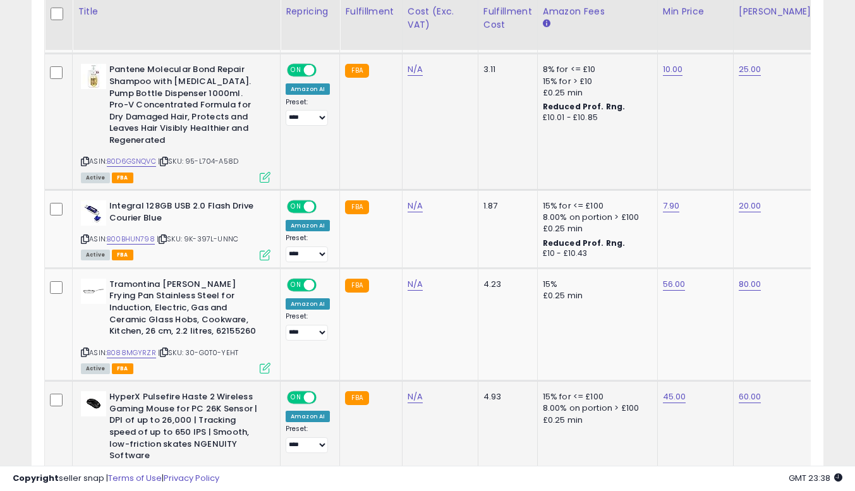
click at [82, 473] on icon at bounding box center [85, 476] width 8 height 7
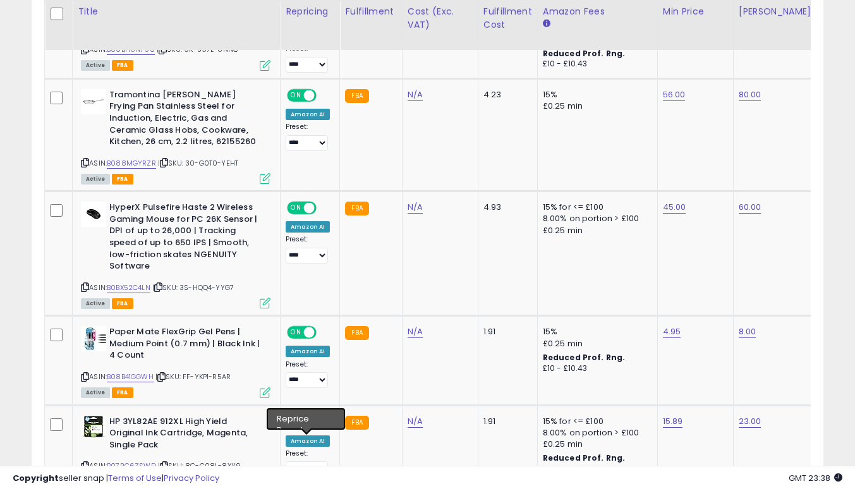
click at [320, 456] on div at bounding box center [427, 460] width 766 height 12
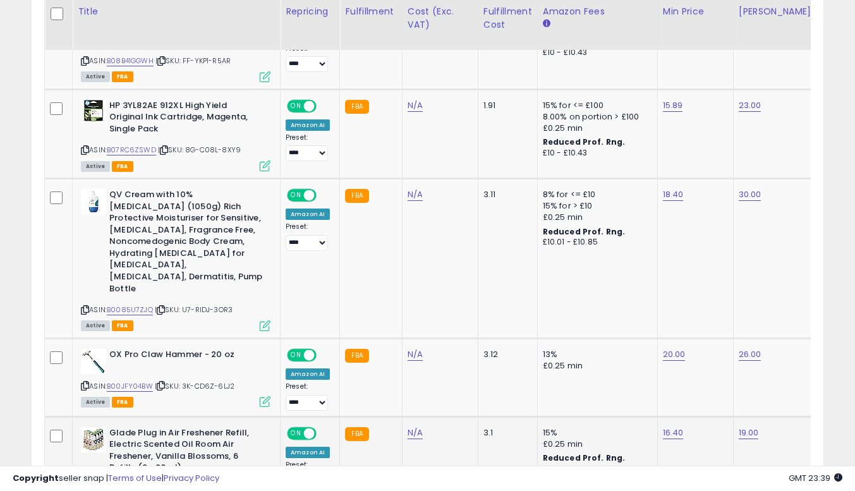
click at [87, 485] on icon at bounding box center [85, 488] width 8 height 7
click at [669, 426] on link "16.40" at bounding box center [673, 432] width 21 height 13
type input "**"
click button "submit" at bounding box center [704, 354] width 21 height 19
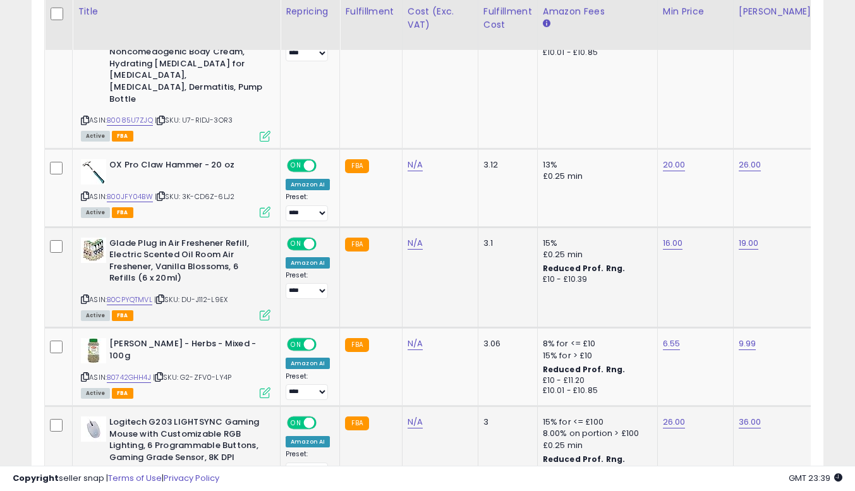
click at [87, 487] on icon at bounding box center [85, 490] width 8 height 7
click at [671, 416] on link "26.00" at bounding box center [674, 422] width 23 height 13
type input "**"
click button "submit" at bounding box center [704, 343] width 21 height 19
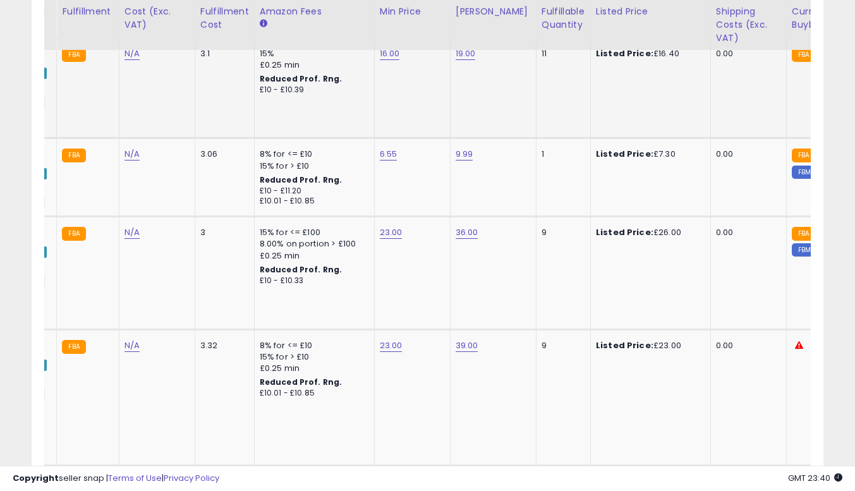
scroll to position [0, 307]
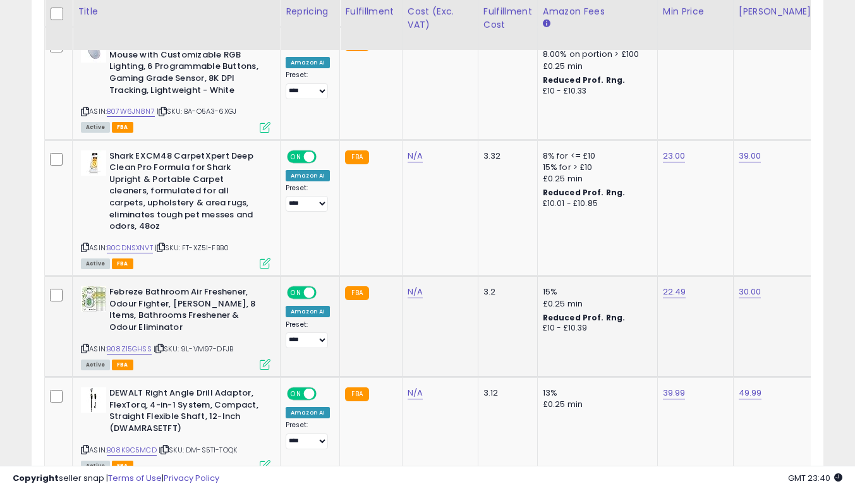
click at [83, 345] on icon at bounding box center [85, 348] width 8 height 7
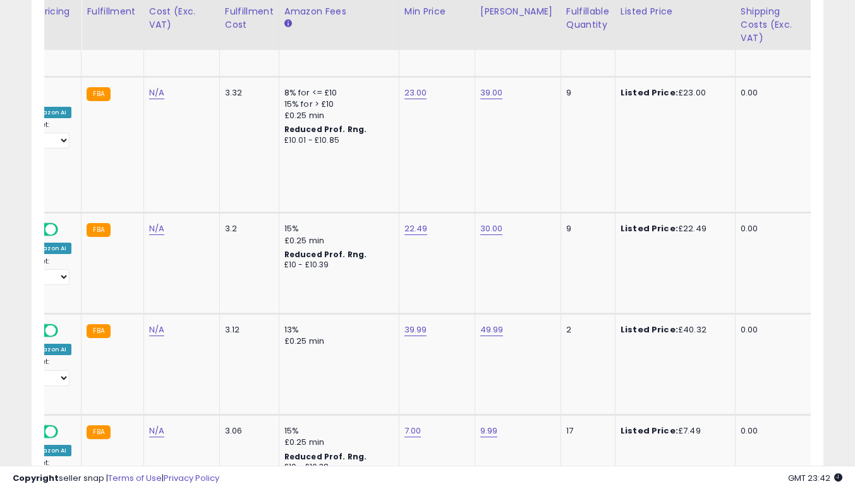
scroll to position [0, 305]
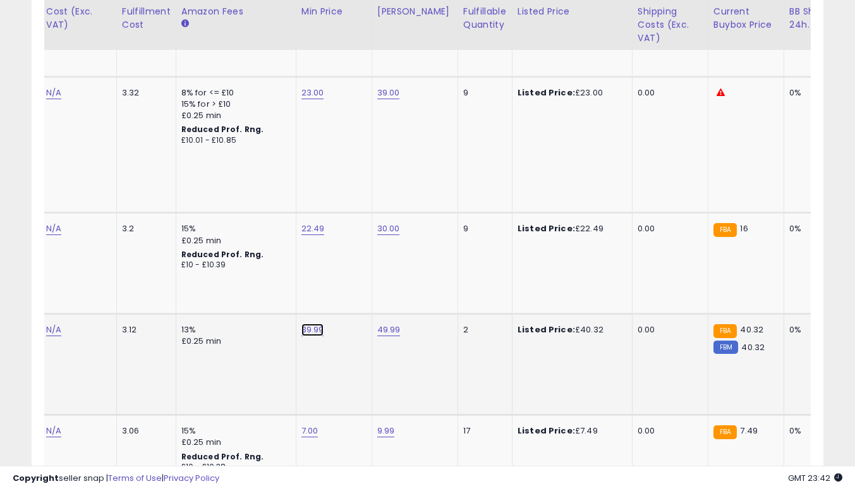
click at [319, 323] on link "39.99" at bounding box center [312, 329] width 23 height 13
type input "*****"
click button "submit" at bounding box center [343, 240] width 21 height 19
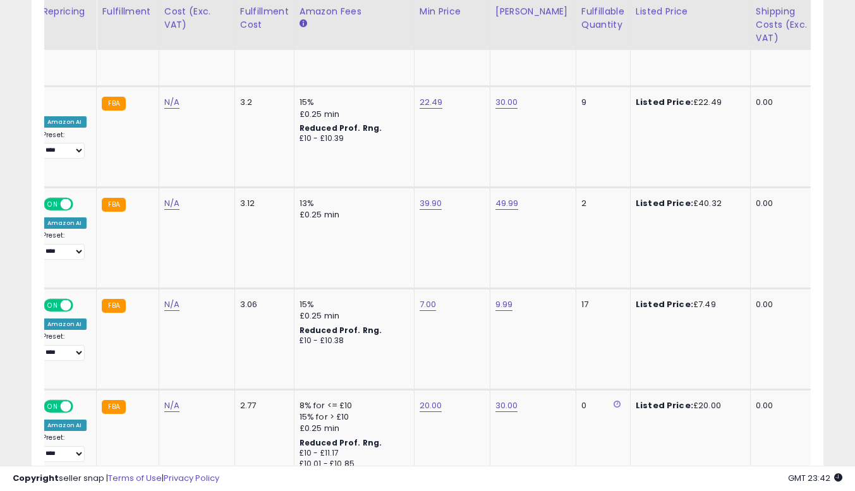
scroll to position [0, 34]
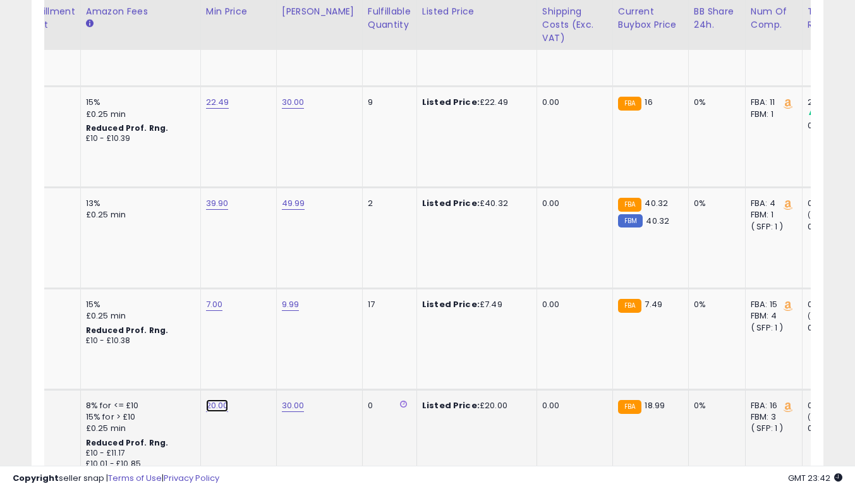
click at [212, 399] on link "20.00" at bounding box center [217, 405] width 23 height 13
type input "*"
type input "*****"
click button "submit" at bounding box center [248, 315] width 21 height 19
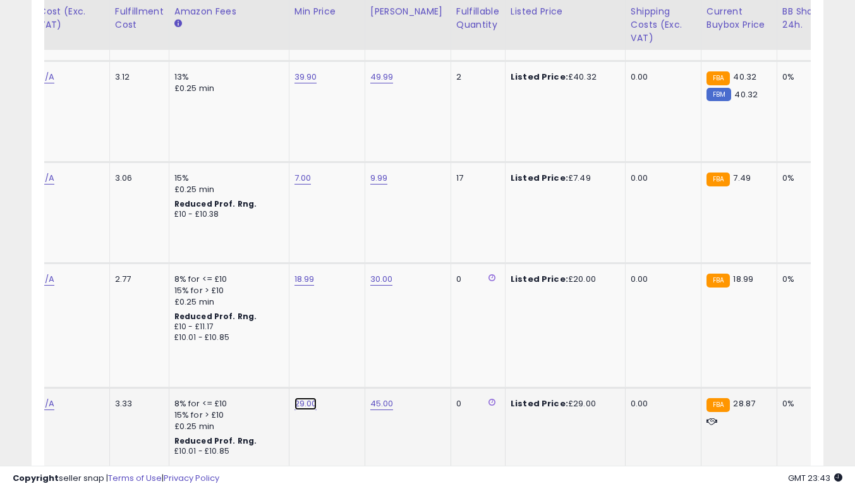
click at [305, 397] on link "29.00" at bounding box center [305, 403] width 23 height 13
type input "*****"
click button "submit" at bounding box center [336, 302] width 21 height 19
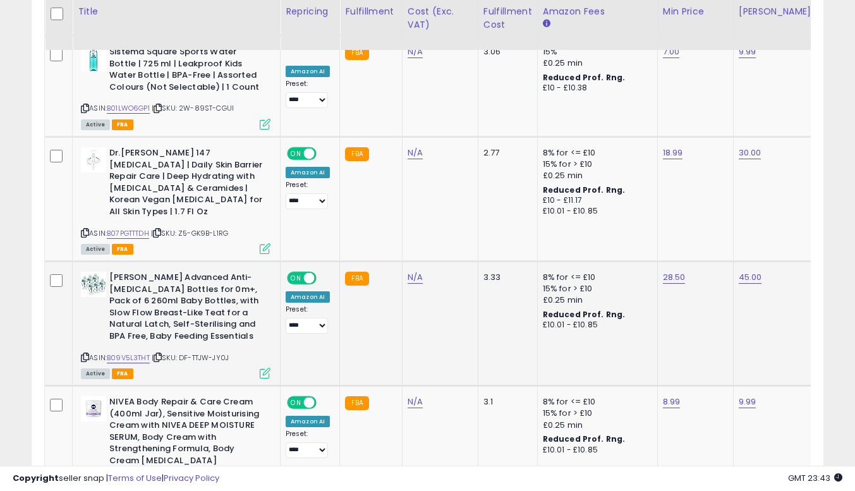
click at [85, 354] on icon at bounding box center [85, 357] width 8 height 7
click at [677, 271] on link "28.50" at bounding box center [674, 277] width 23 height 13
type input "*****"
click button "submit" at bounding box center [704, 175] width 21 height 19
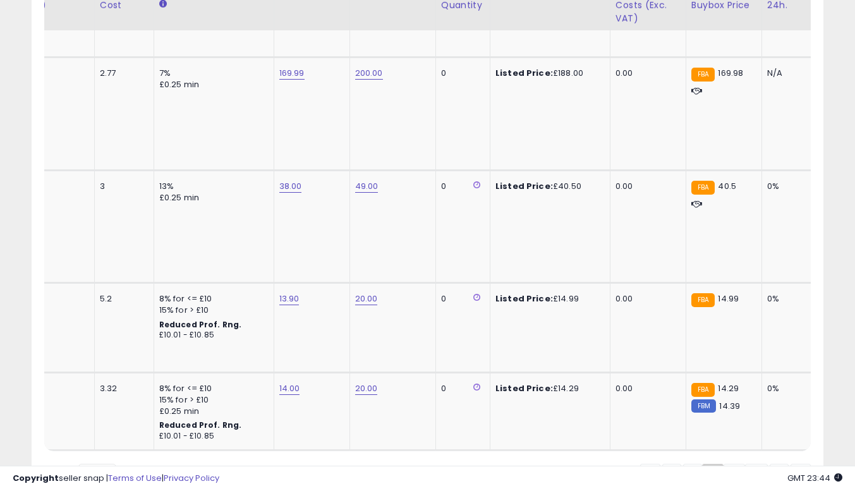
scroll to position [2904, 0]
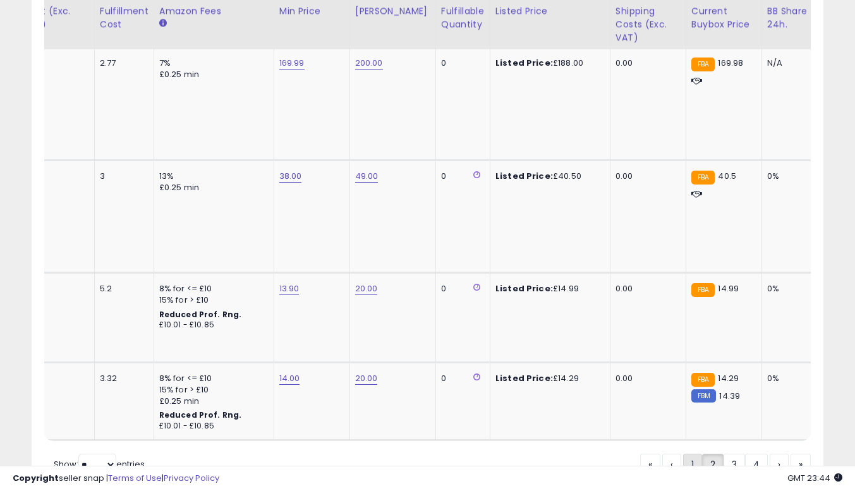
click at [694, 454] on link "1" at bounding box center [692, 464] width 19 height 21
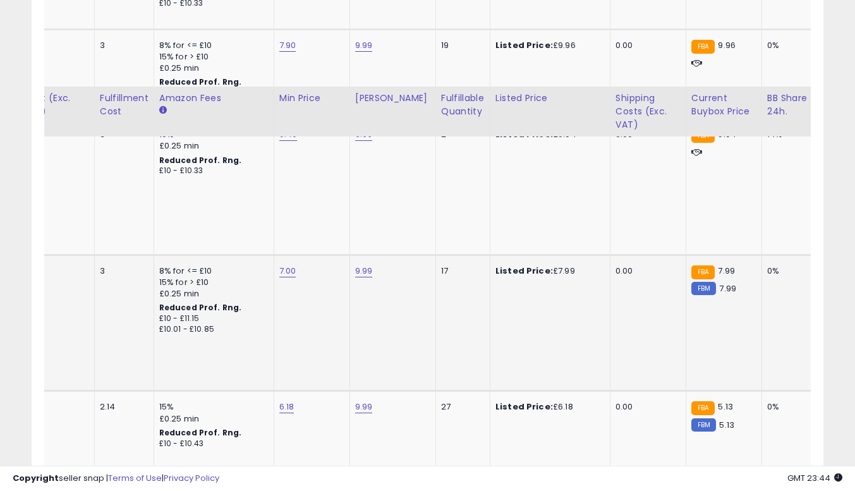
scroll to position [798, 0]
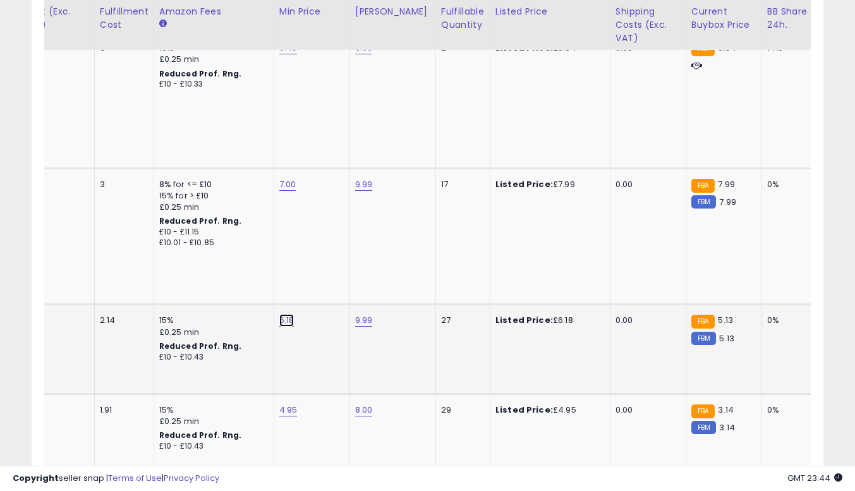
click at [282, 314] on link "6.18" at bounding box center [286, 320] width 15 height 13
type input "*"
type input "****"
click button "submit" at bounding box center [318, 277] width 21 height 19
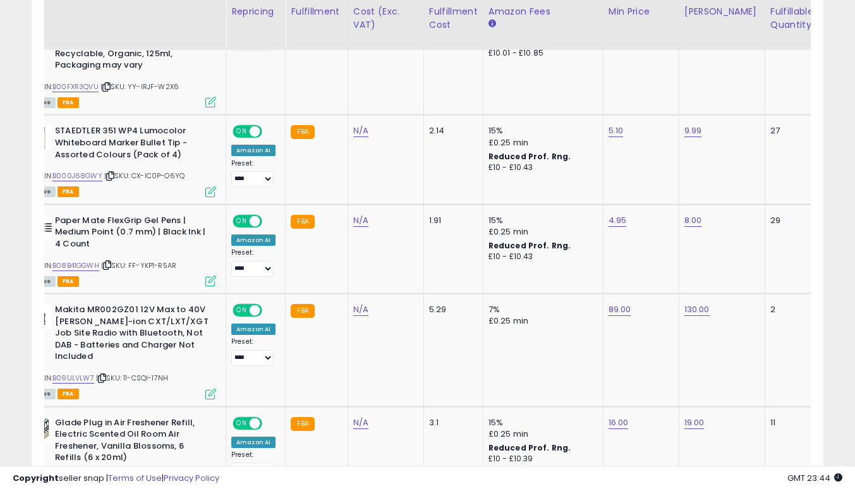
scroll to position [0, 0]
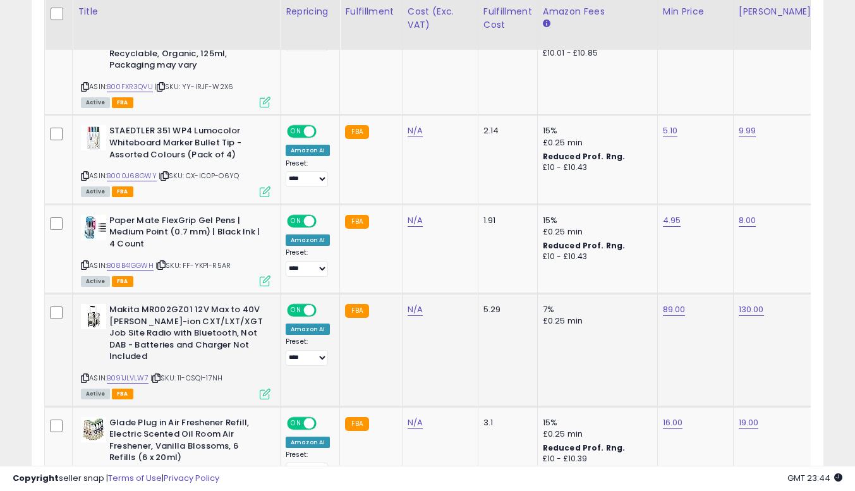
click at [83, 375] on icon at bounding box center [85, 378] width 8 height 7
click at [670, 303] on link "89.00" at bounding box center [674, 309] width 23 height 13
type input "*"
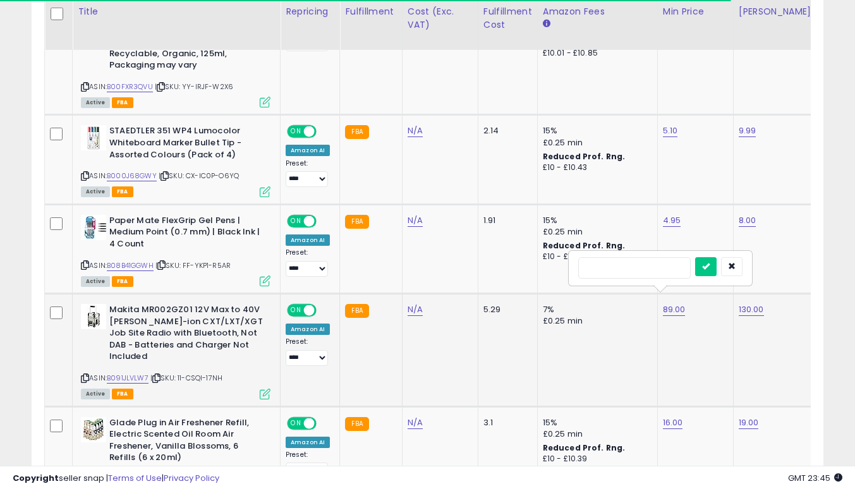
type input "**"
click button "submit" at bounding box center [705, 266] width 21 height 19
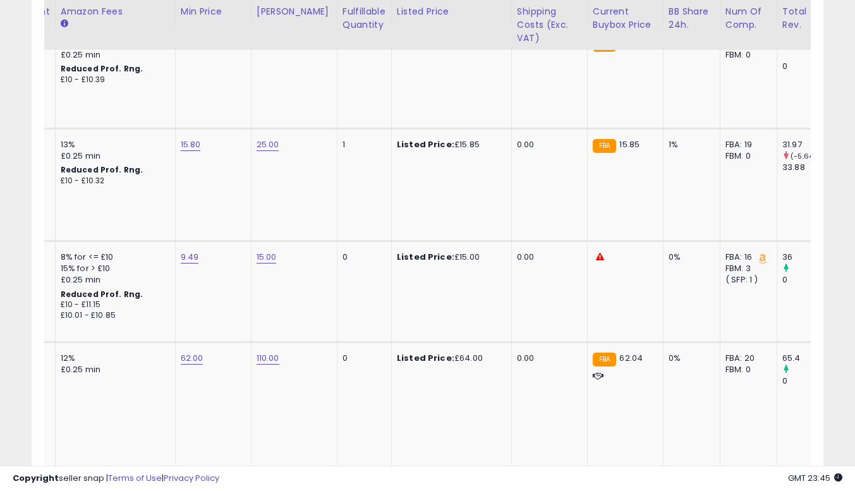
scroll to position [0, 438]
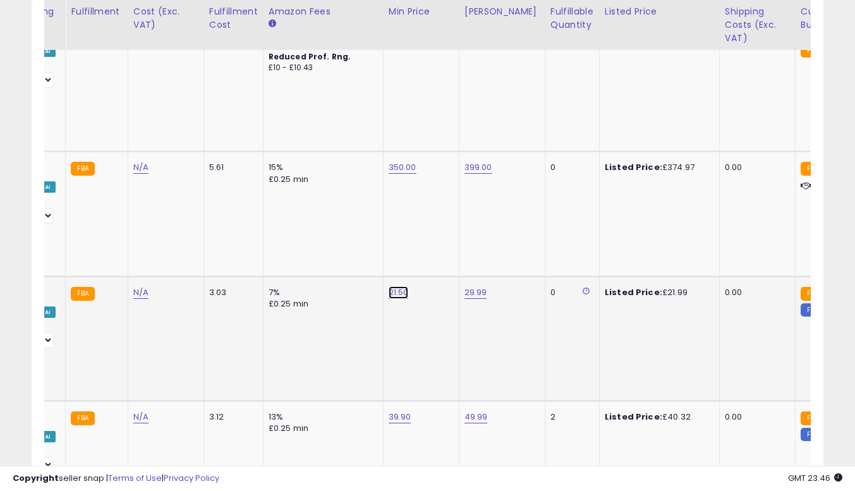
click at [397, 286] on link "21.50" at bounding box center [399, 292] width 20 height 13
type input "**"
click button "submit" at bounding box center [429, 225] width 21 height 19
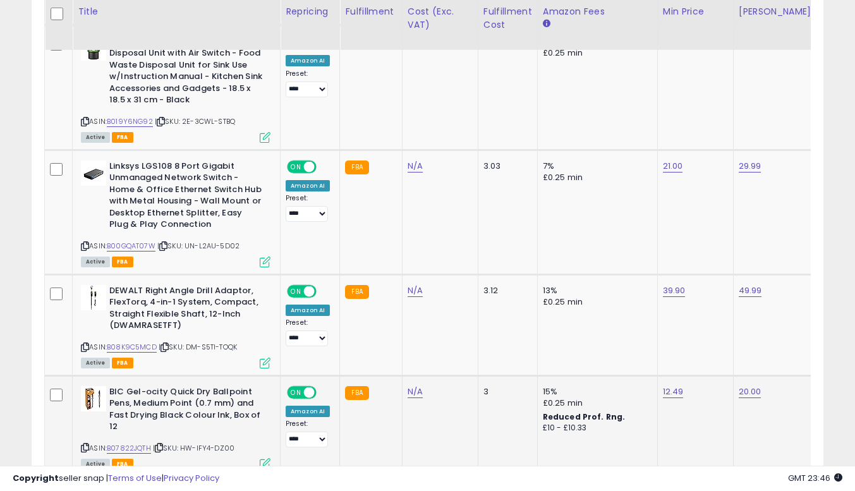
click at [83, 444] on icon at bounding box center [85, 447] width 8 height 7
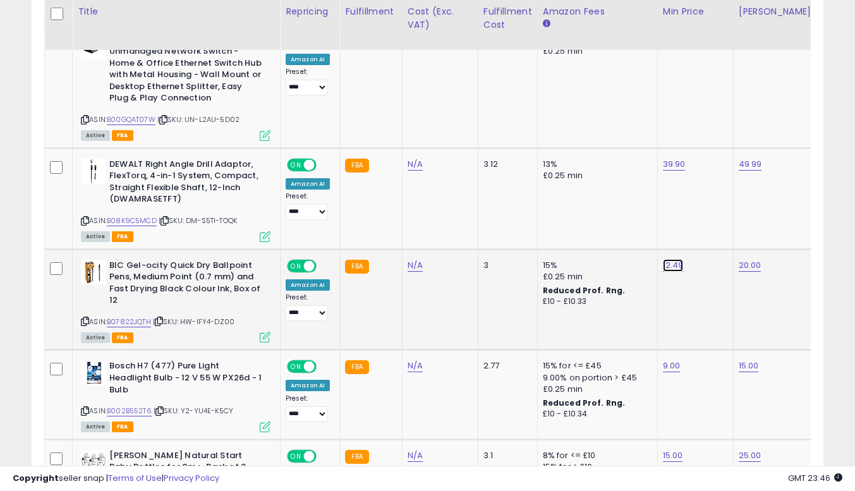
click at [674, 259] on link "12.49" at bounding box center [673, 265] width 21 height 13
type input "****"
click button "submit" at bounding box center [703, 198] width 21 height 19
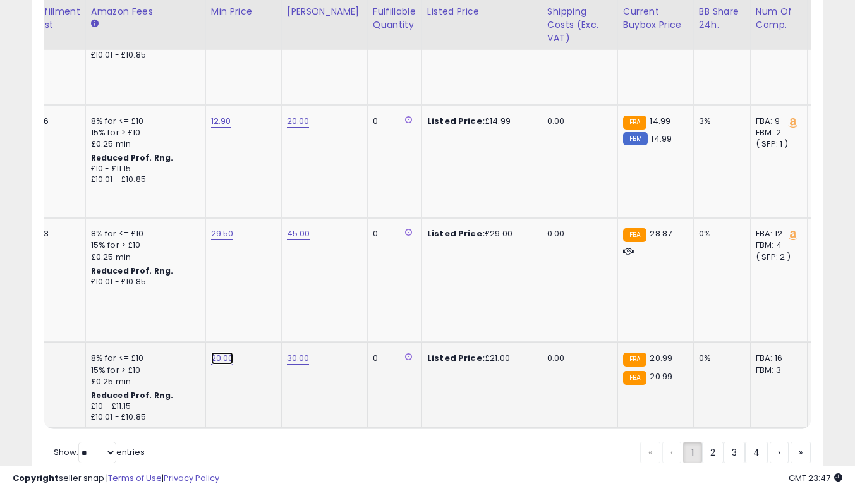
drag, startPoint x: 220, startPoint y: 303, endPoint x: 234, endPoint y: 311, distance: 16.1
click at [220, 352] on link "20.00" at bounding box center [222, 358] width 23 height 13
type input "*"
type input "*****"
click button "submit" at bounding box center [253, 269] width 21 height 19
